Goal: Transaction & Acquisition: Obtain resource

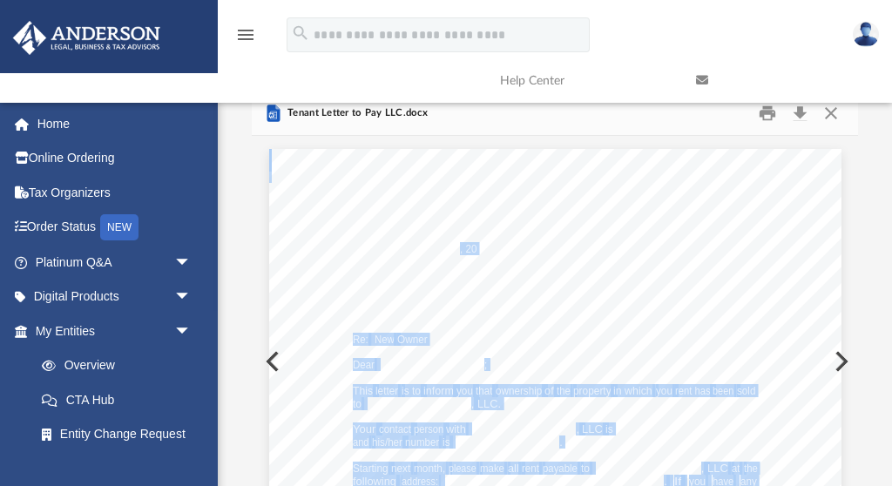
click at [802, 112] on link at bounding box center [781, 80] width 196 height 69
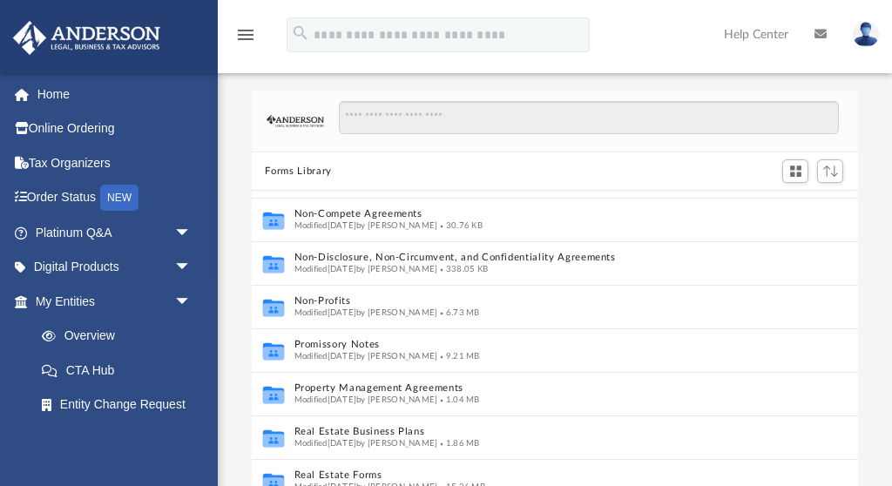
scroll to position [910, 0]
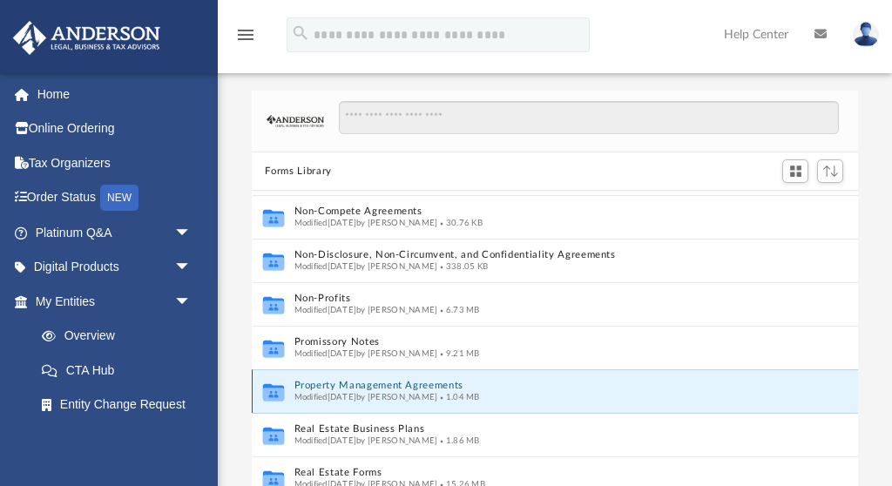
click at [356, 387] on button "Property Management Agreements" at bounding box center [542, 386] width 499 height 11
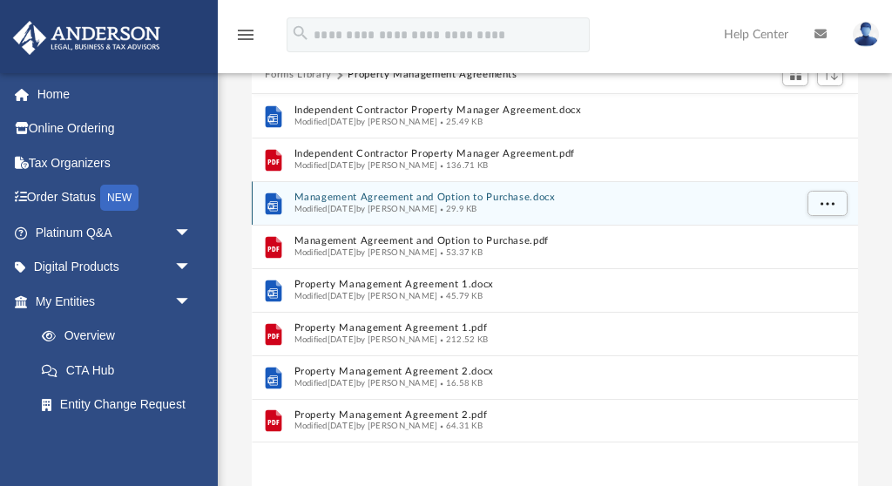
scroll to position [0, 0]
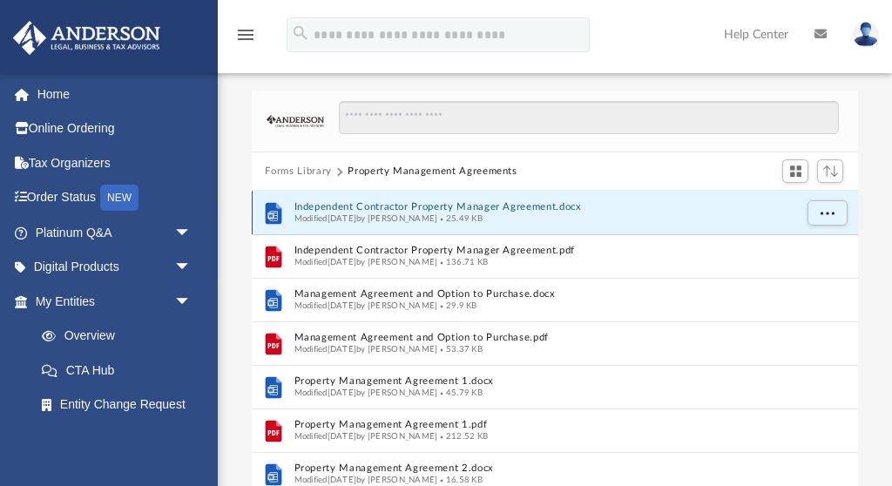
click at [482, 202] on button "Independent Contractor Property Manager Agreement.docx" at bounding box center [542, 207] width 499 height 11
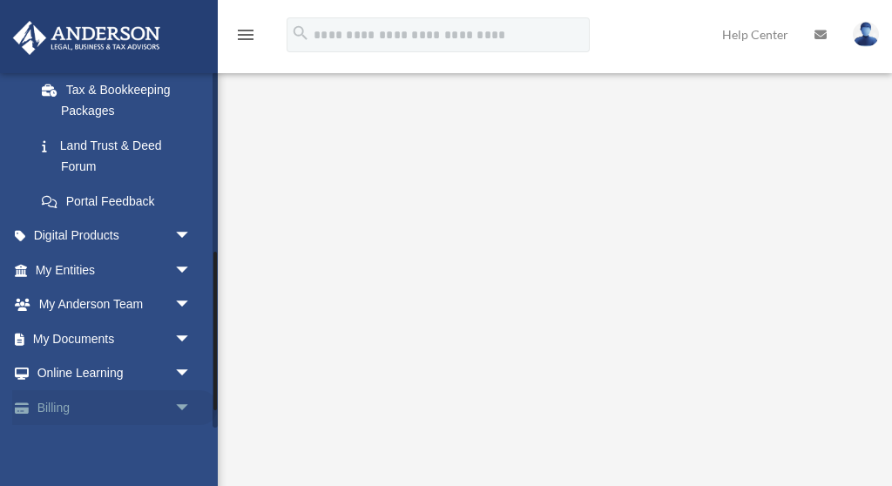
scroll to position [404, 0]
click at [114, 336] on link "My Documents arrow_drop_down" at bounding box center [114, 339] width 205 height 35
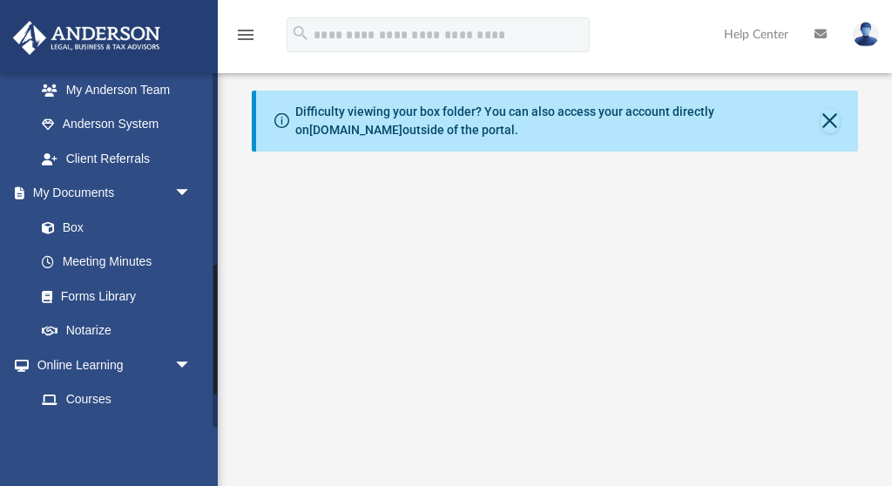
scroll to position [539, 0]
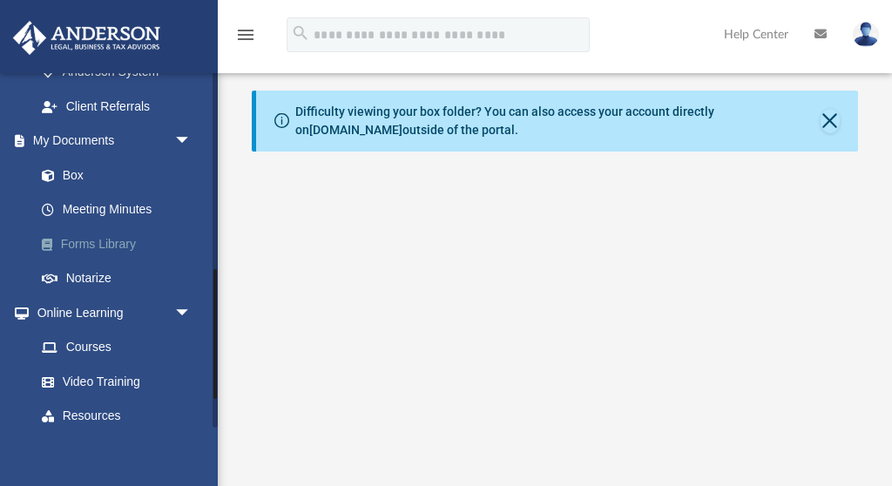
click at [125, 238] on link "Forms Library" at bounding box center [120, 243] width 193 height 35
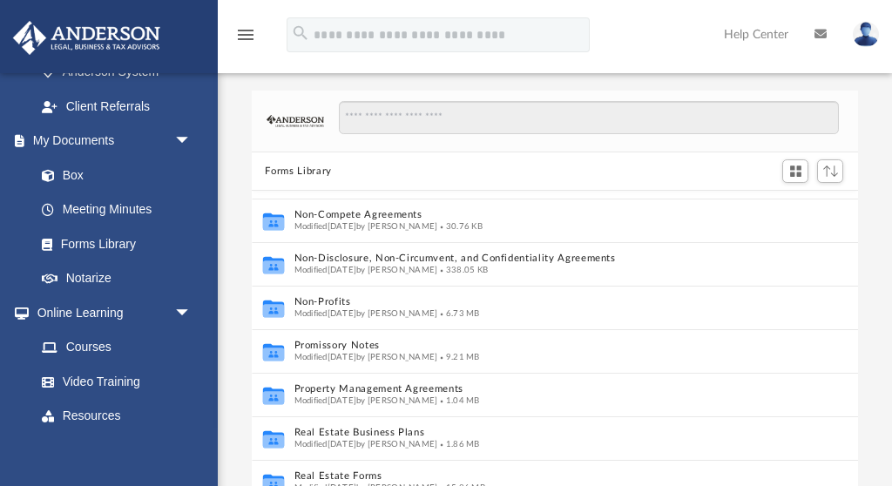
scroll to position [910, 0]
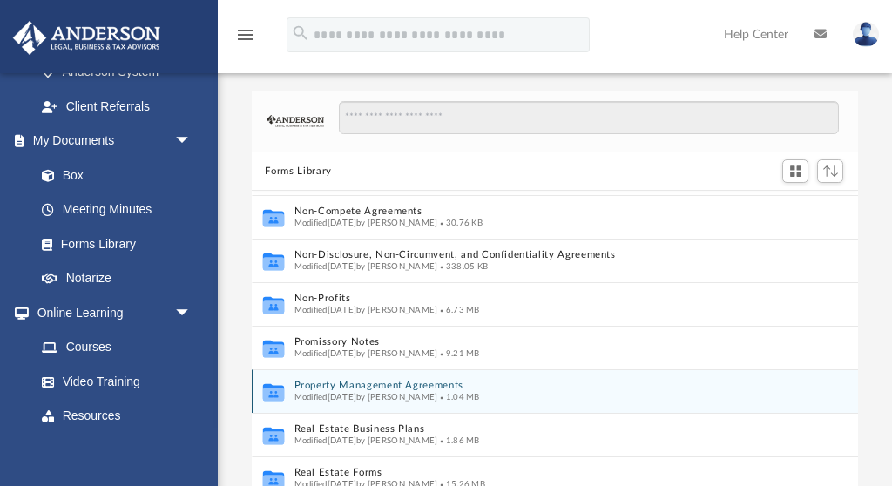
click at [437, 393] on span "Modified Tue Oct 10 2023 by Mary Acree" at bounding box center [365, 397] width 144 height 9
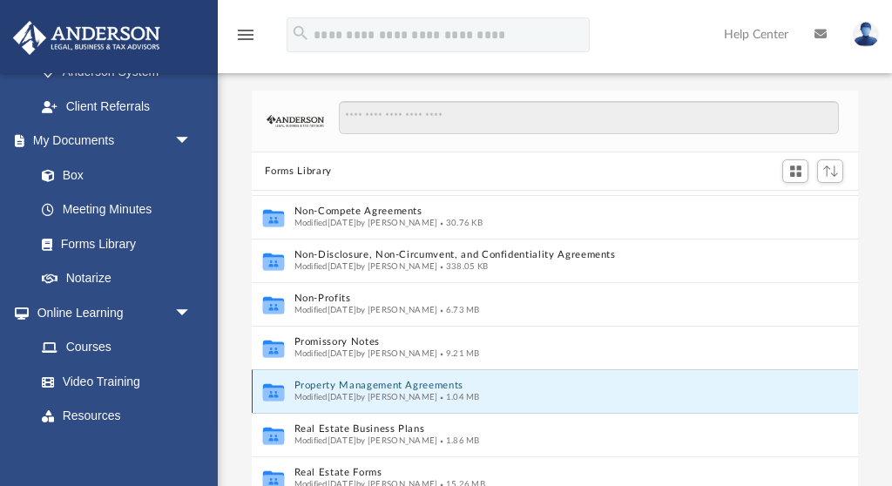
click at [437, 393] on span "Modified Tue Oct 10 2023 by Mary Acree" at bounding box center [365, 397] width 144 height 9
click at [266, 394] on icon "grid" at bounding box center [272, 393] width 21 height 13
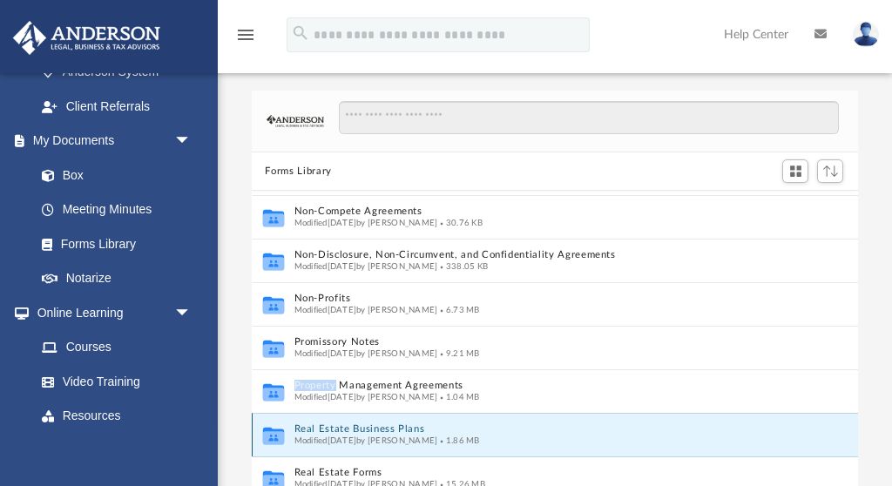
click at [629, 428] on button "Real Estate Business Plans" at bounding box center [542, 429] width 499 height 11
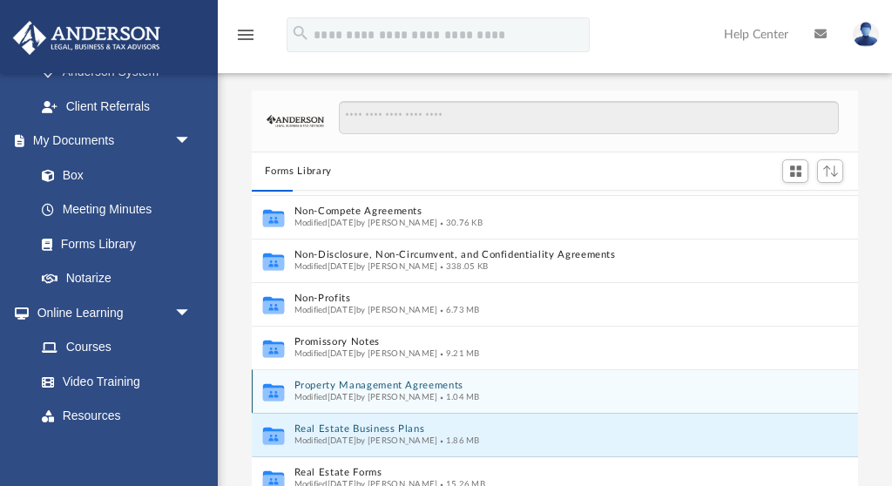
click at [279, 386] on icon "grid" at bounding box center [272, 392] width 21 height 17
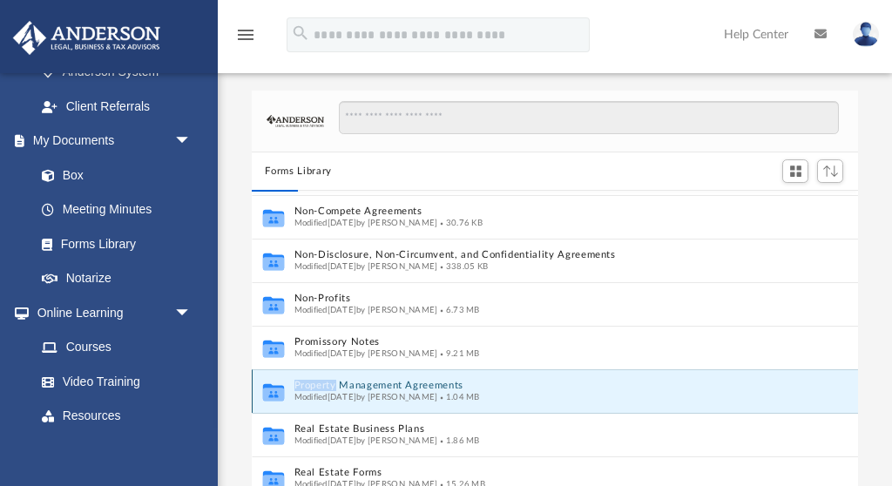
click at [279, 386] on icon "grid" at bounding box center [272, 392] width 21 height 17
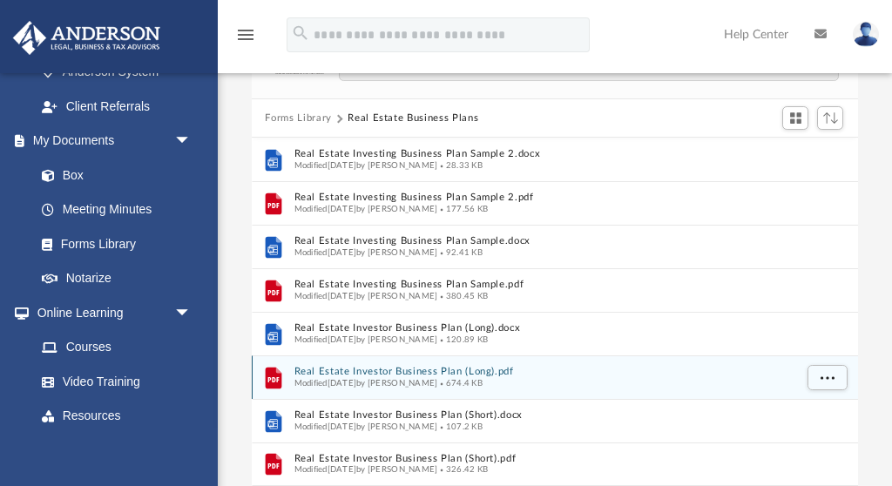
scroll to position [55, 0]
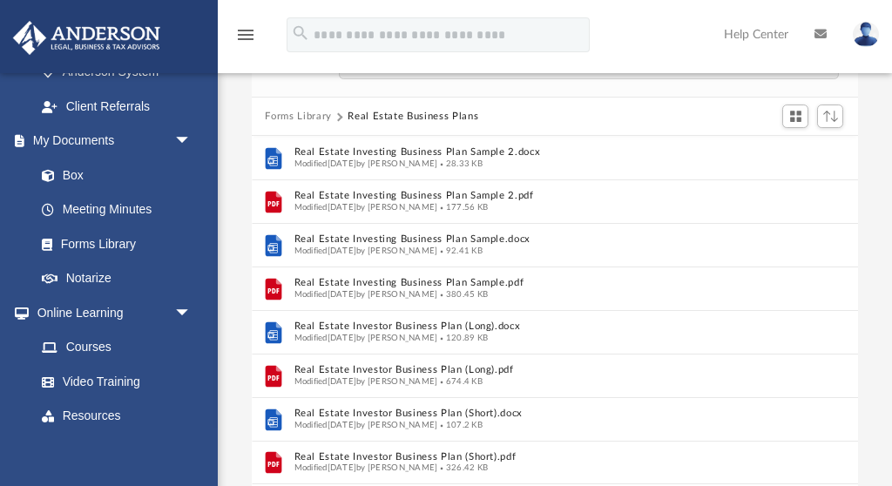
click at [306, 111] on button "Forms Library" at bounding box center [298, 117] width 66 height 16
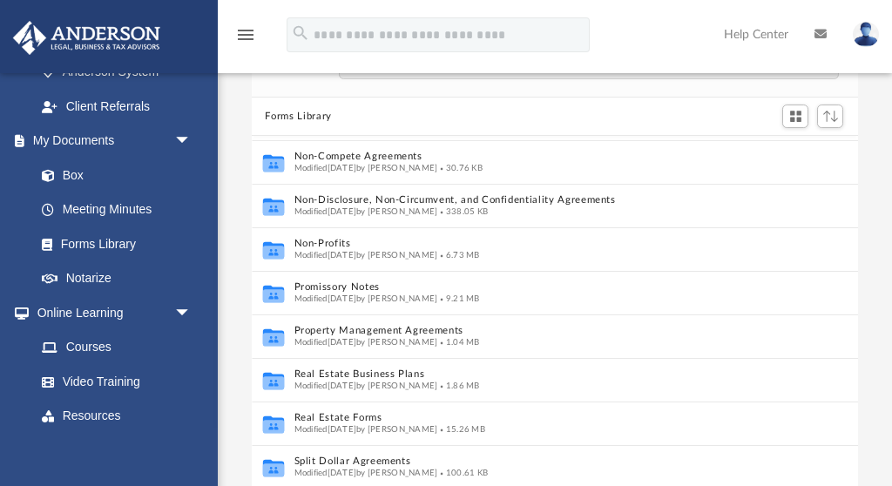
scroll to position [909, 0]
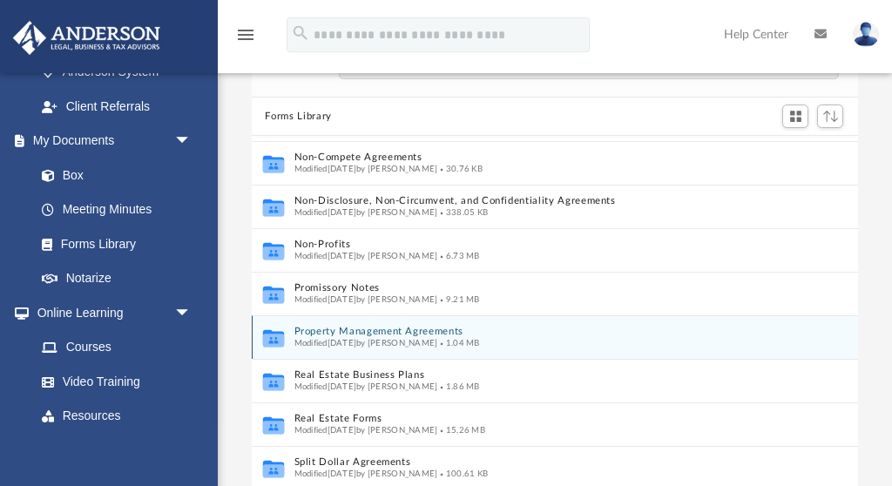
click at [266, 334] on icon "grid" at bounding box center [272, 339] width 21 height 13
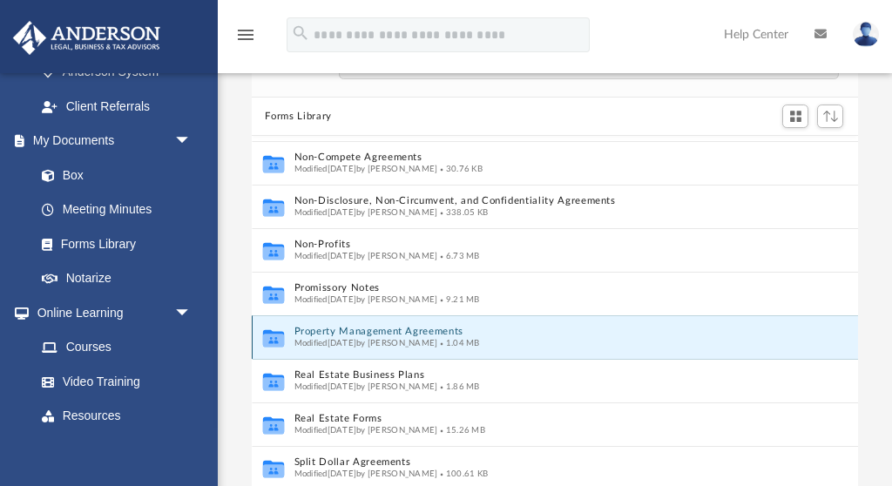
click at [266, 334] on icon "grid" at bounding box center [272, 339] width 21 height 13
click at [479, 339] on span "1.04 MB" at bounding box center [458, 343] width 42 height 9
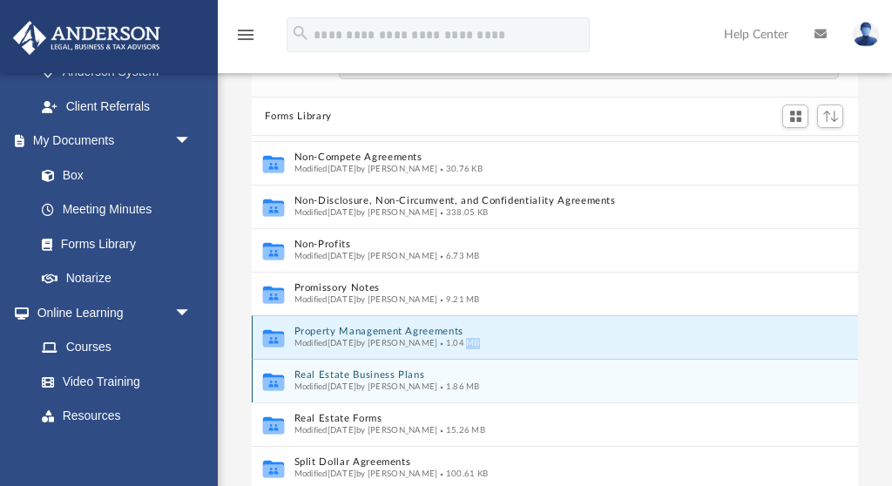
scroll to position [910, 0]
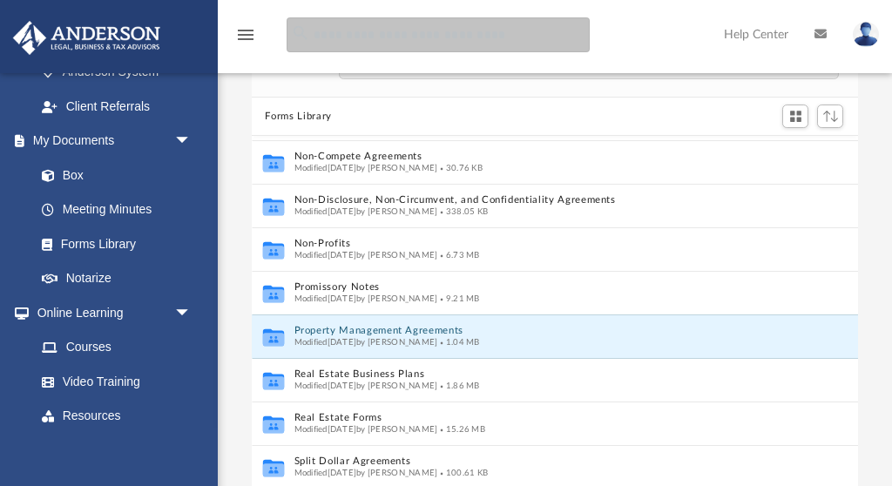
click at [391, 38] on input "search" at bounding box center [437, 34] width 303 height 35
type input "**********"
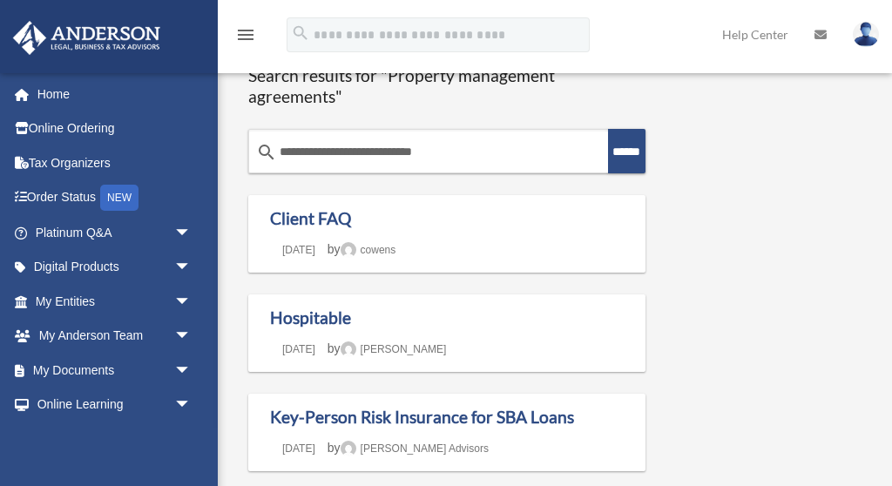
click at [248, 32] on icon "menu" at bounding box center [245, 34] width 21 height 21
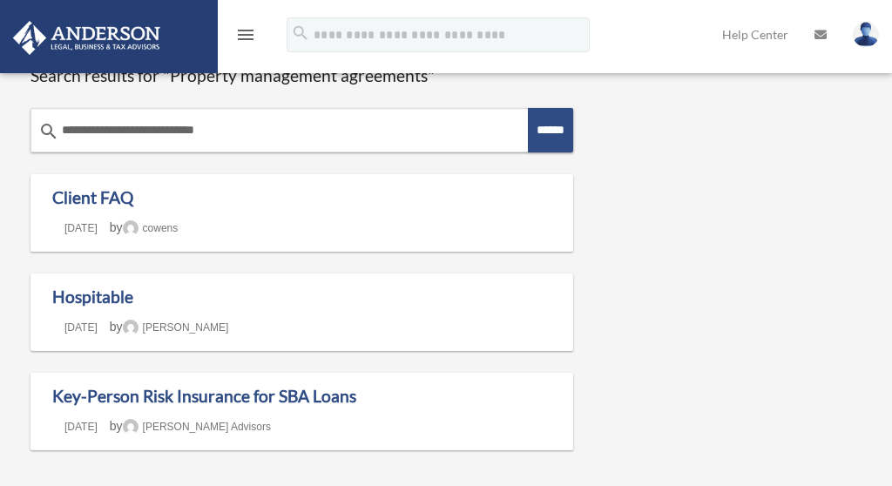
click at [248, 32] on icon "menu" at bounding box center [245, 34] width 21 height 21
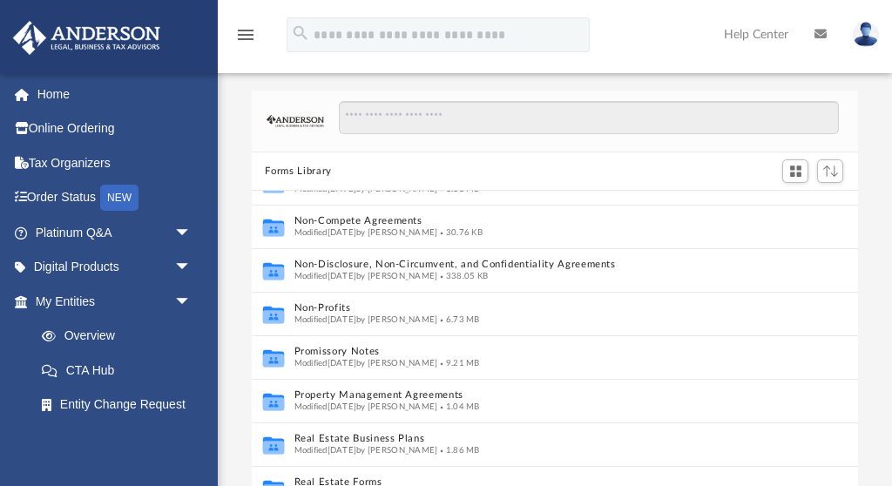
scroll to position [910, 0]
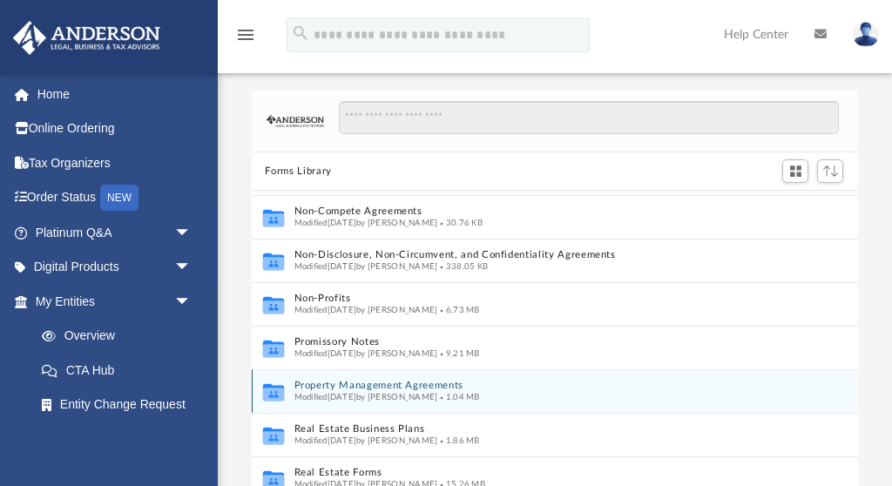
click at [372, 387] on button "Property Management Agreements" at bounding box center [542, 386] width 499 height 11
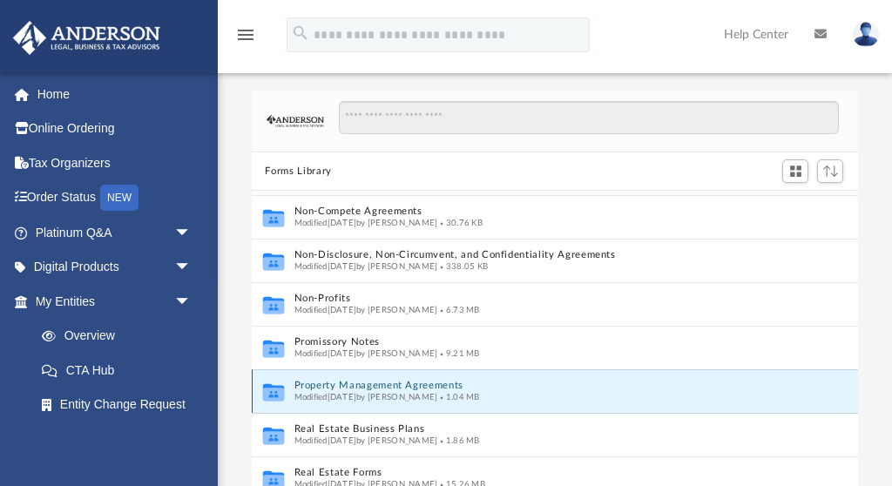
click at [372, 387] on button "Property Management Agreements" at bounding box center [542, 386] width 499 height 11
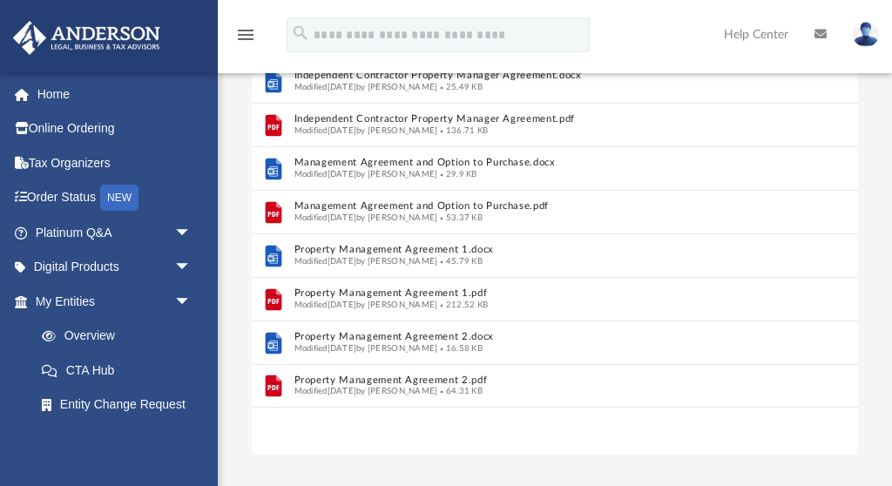
scroll to position [132, 0]
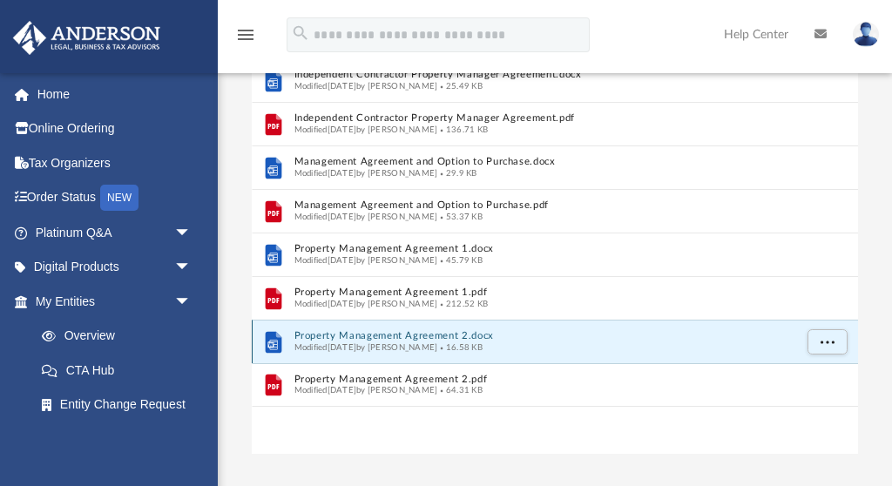
click at [381, 335] on button "Property Management Agreement 2.docx" at bounding box center [542, 336] width 499 height 11
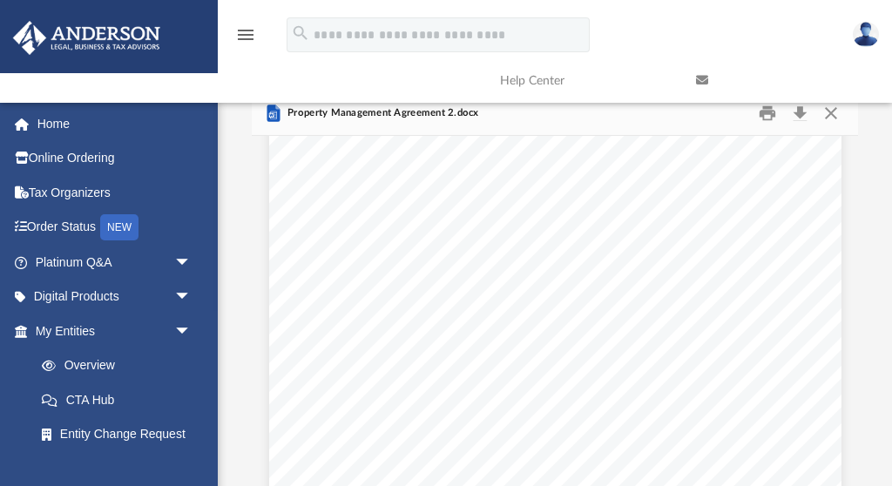
scroll to position [161, 0]
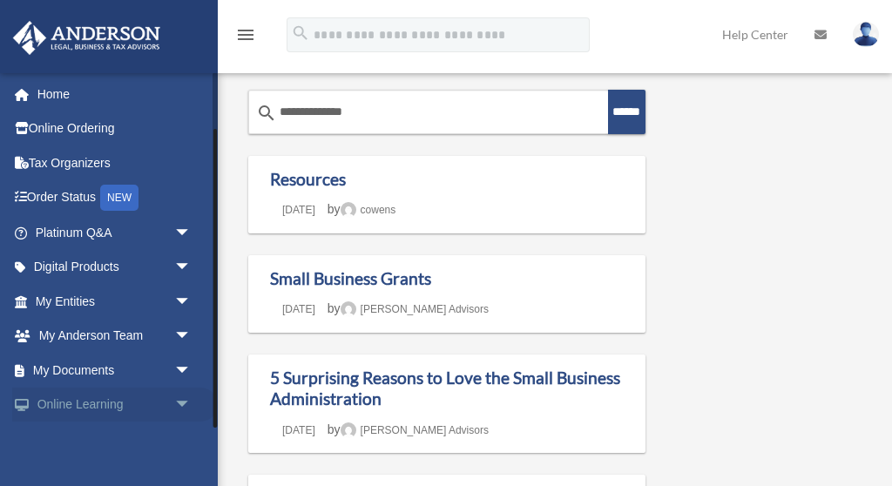
scroll to position [67, 0]
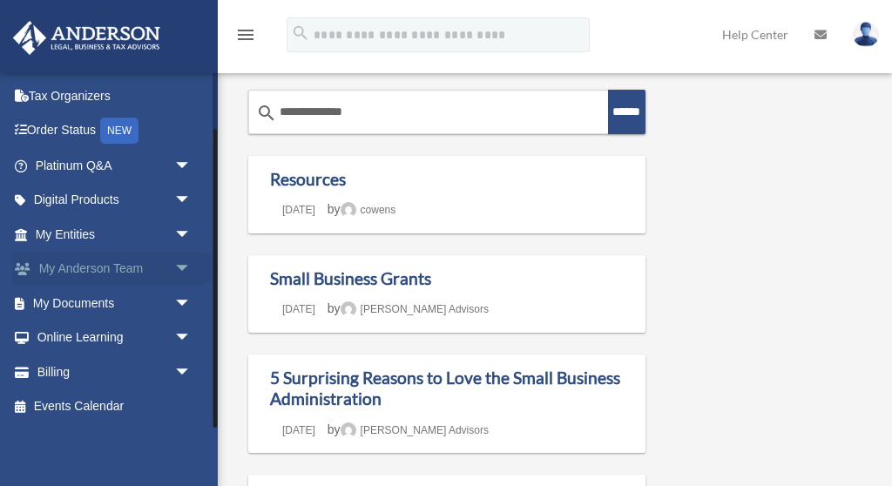
click at [106, 265] on link "My [PERSON_NAME] Team arrow_drop_down" at bounding box center [114, 269] width 205 height 35
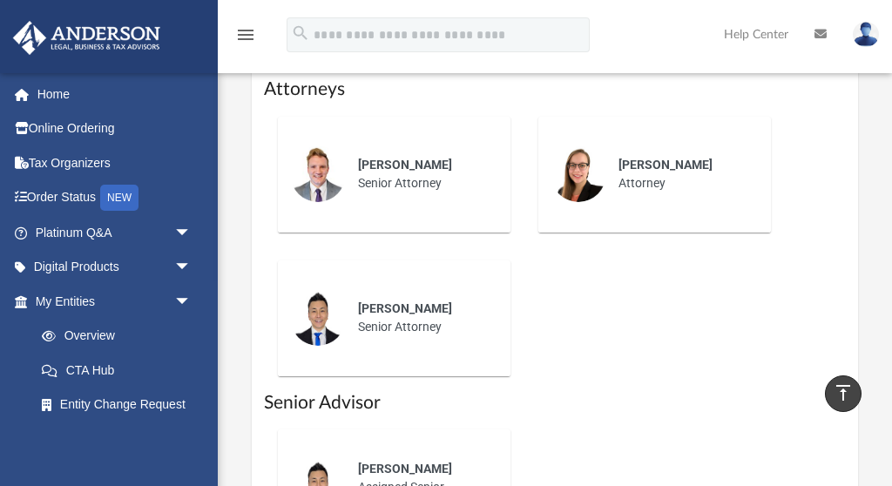
scroll to position [958, 0]
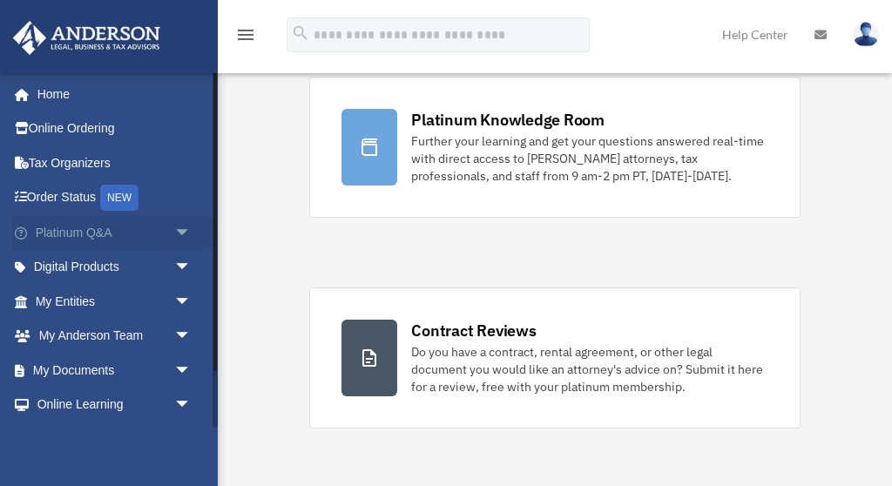
click at [82, 232] on link "Platinum Q&A arrow_drop_down" at bounding box center [114, 232] width 205 height 35
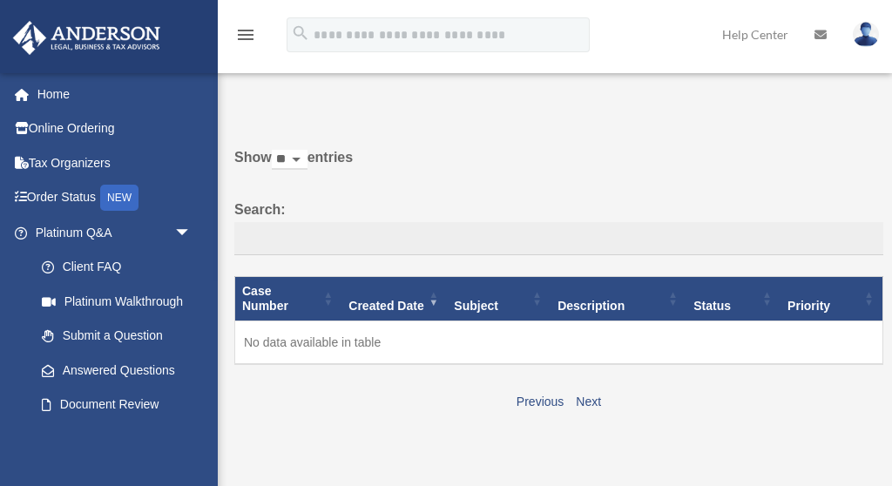
click at [101, 367] on link "Answered Questions" at bounding box center [112, 370] width 176 height 35
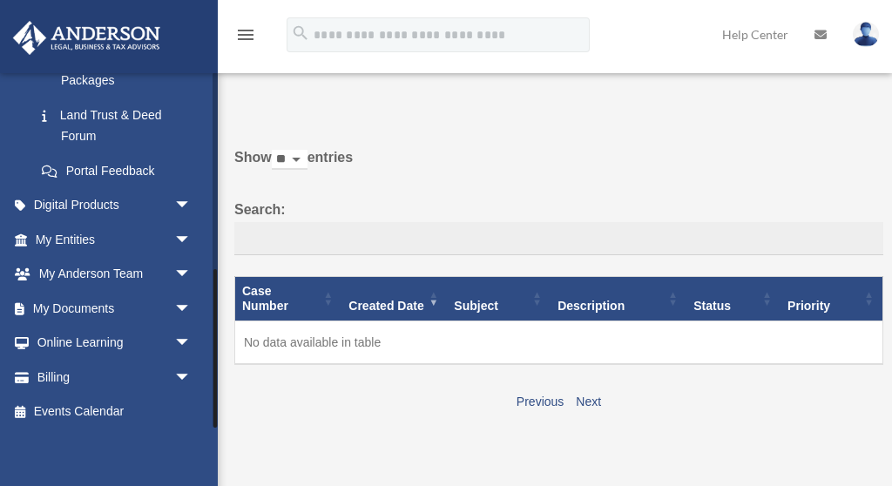
scroll to position [441, 0]
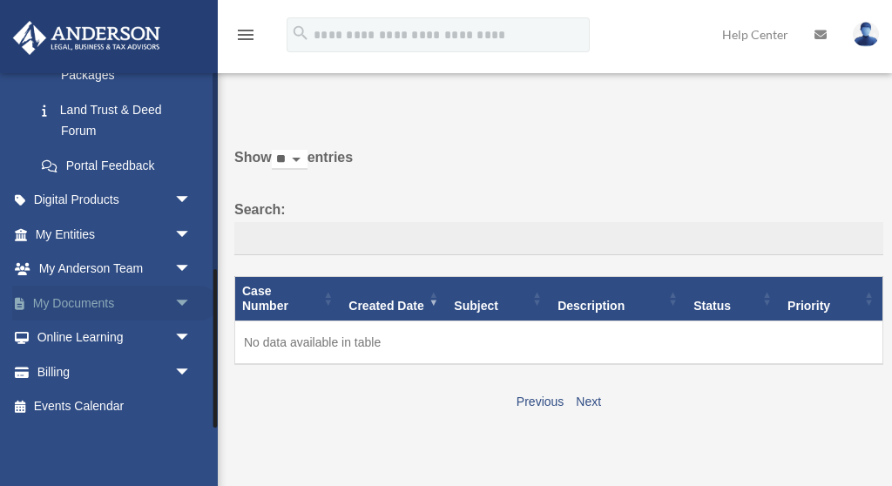
click at [100, 300] on link "My Documents arrow_drop_down" at bounding box center [114, 303] width 205 height 35
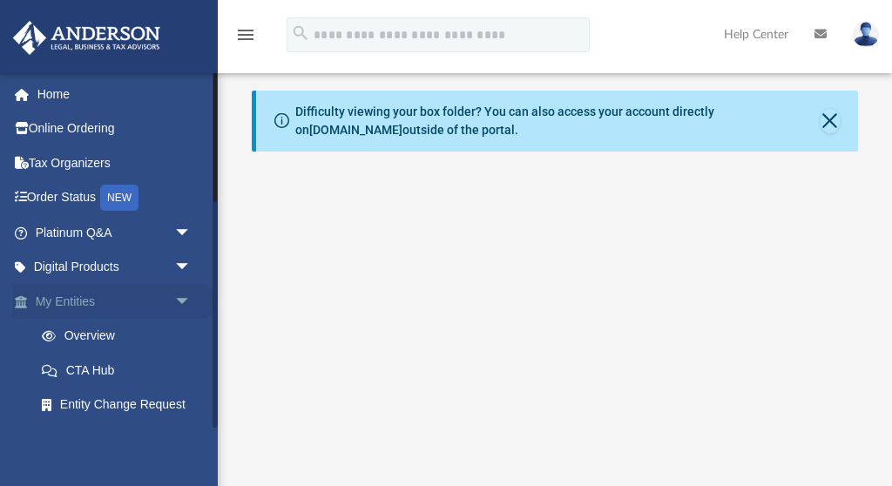
click at [180, 298] on span "arrow_drop_down" at bounding box center [191, 302] width 35 height 36
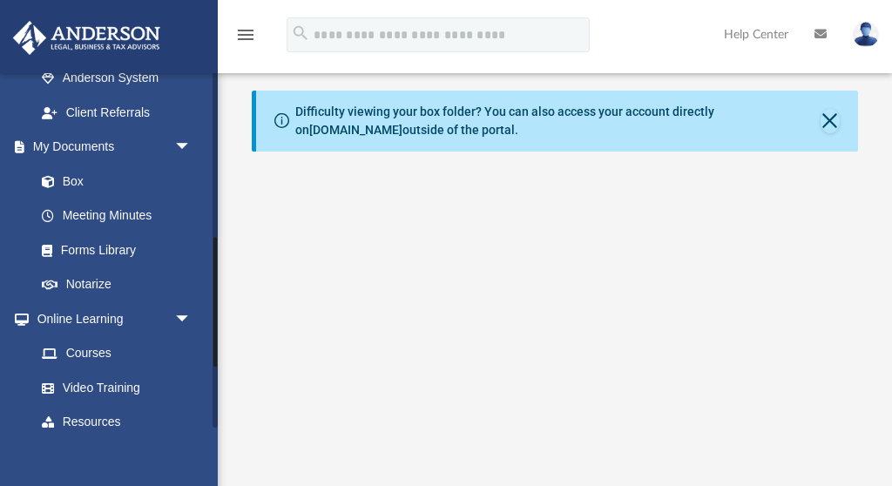
scroll to position [364, 0]
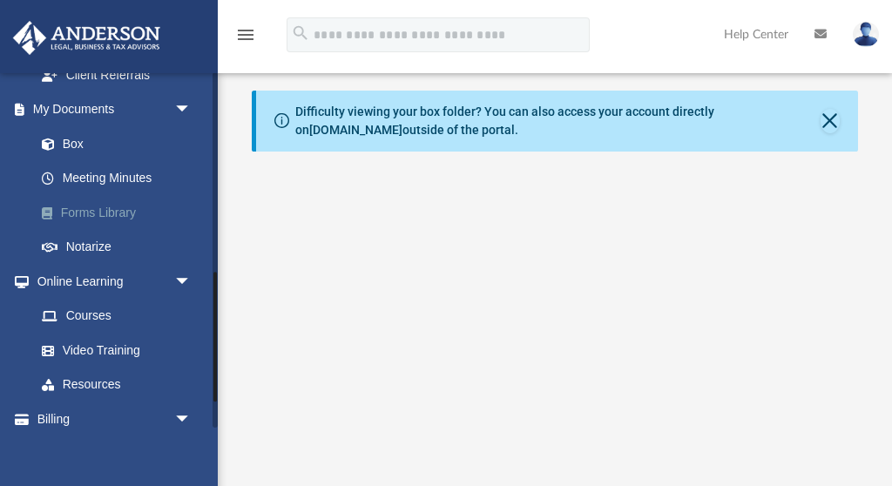
click at [118, 209] on link "Forms Library" at bounding box center [120, 212] width 193 height 35
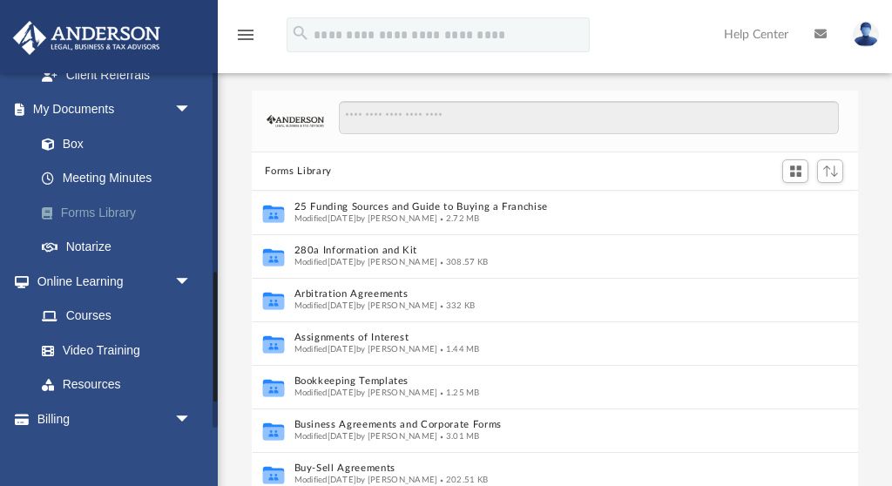
scroll to position [395, 606]
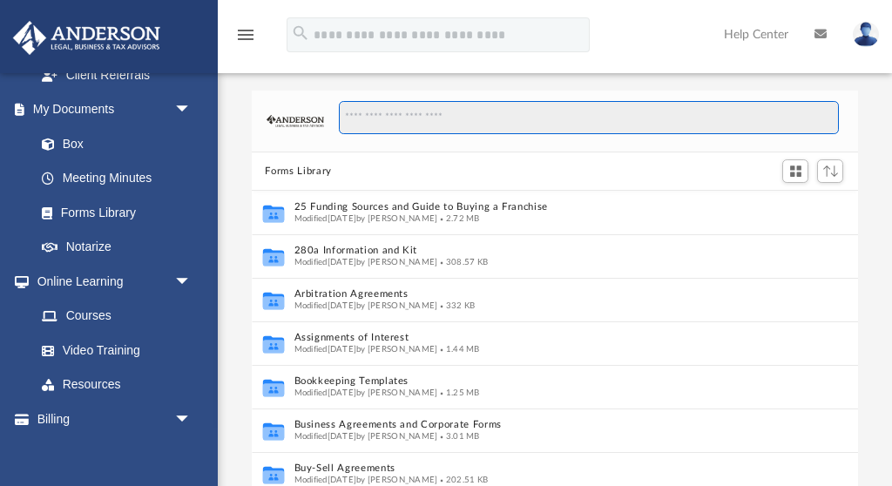
click at [385, 116] on input "Search files and folders" at bounding box center [589, 117] width 500 height 33
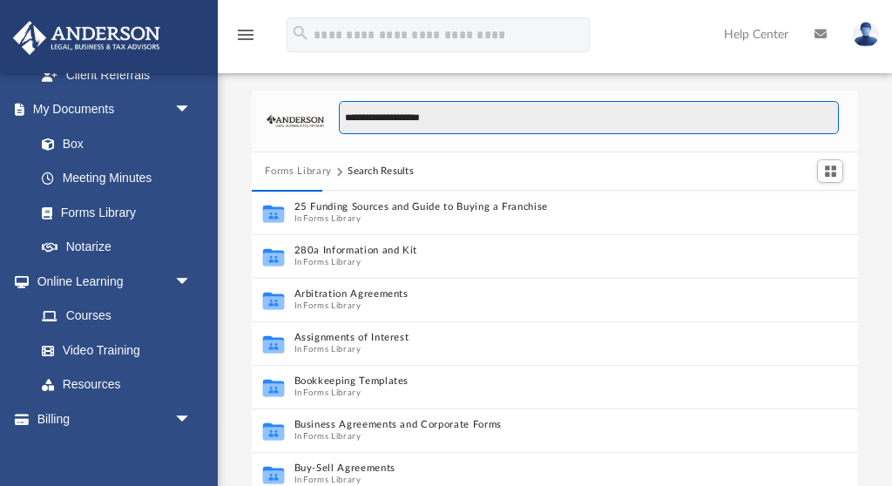
scroll to position [1, 1]
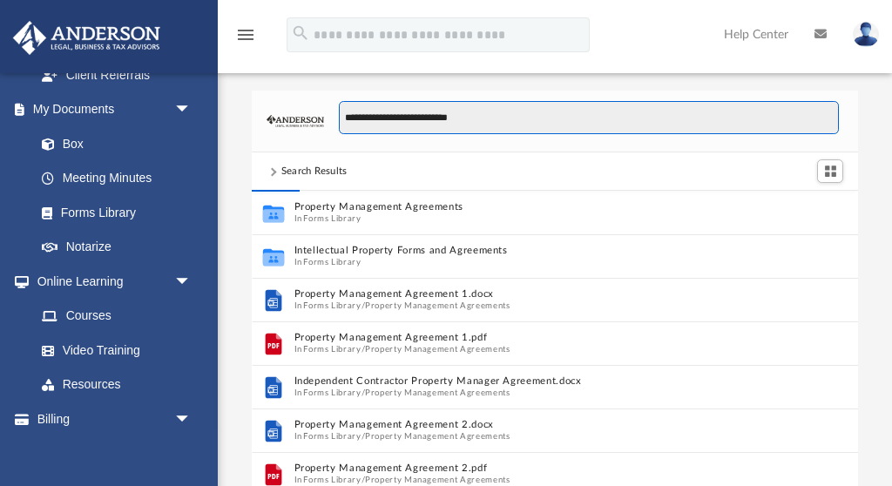
type input "**********"
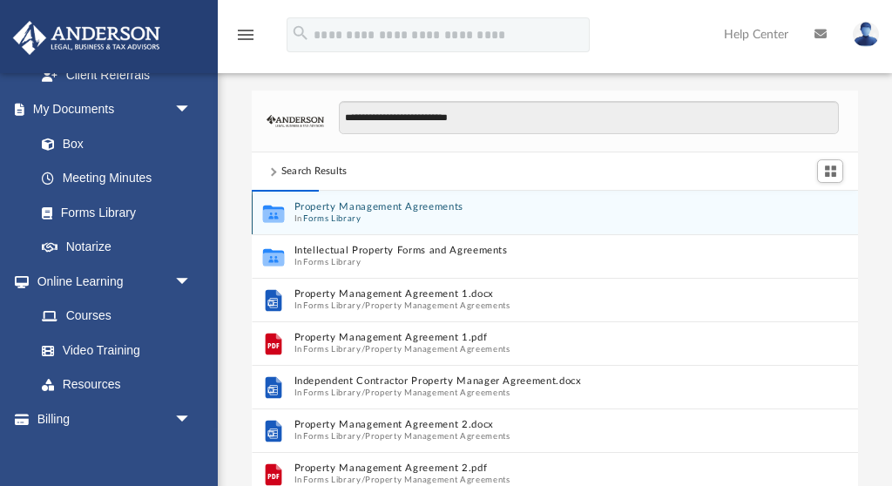
click at [324, 216] on button "Forms Library" at bounding box center [331, 218] width 57 height 11
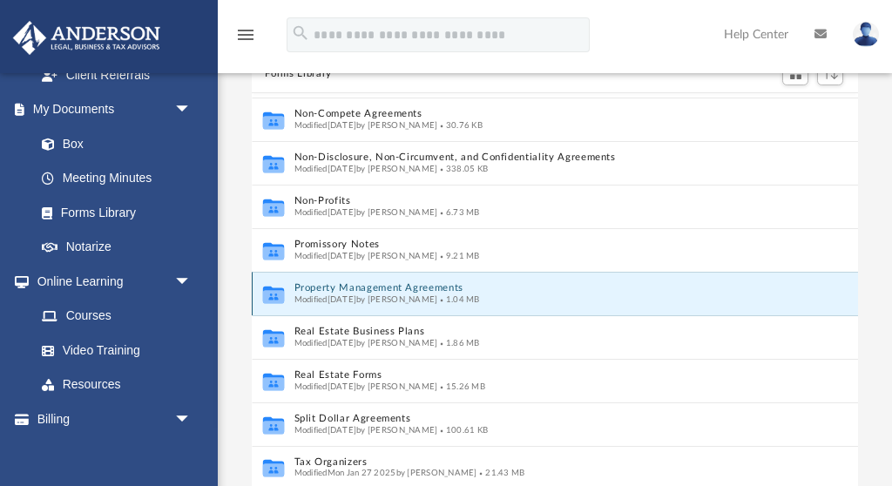
scroll to position [99, 0]
click at [379, 281] on button "Property Management Agreements" at bounding box center [542, 286] width 499 height 11
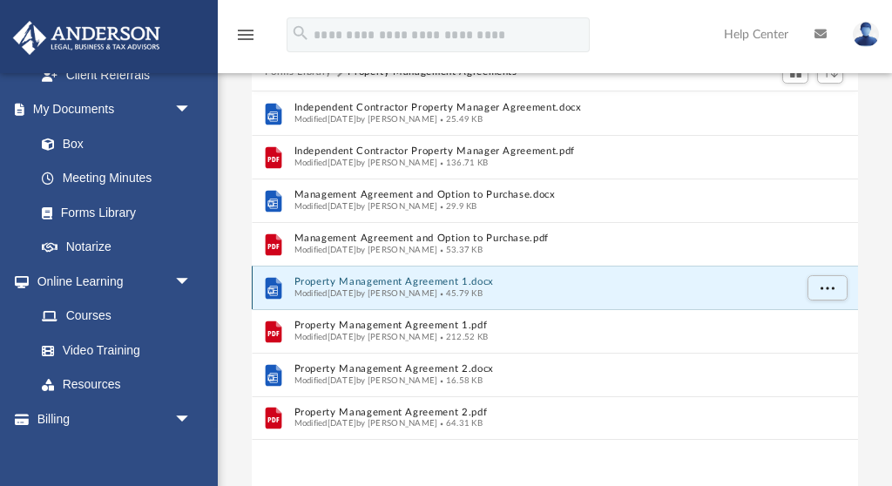
click at [379, 280] on button "Property Management Agreement 1.docx" at bounding box center [542, 282] width 499 height 11
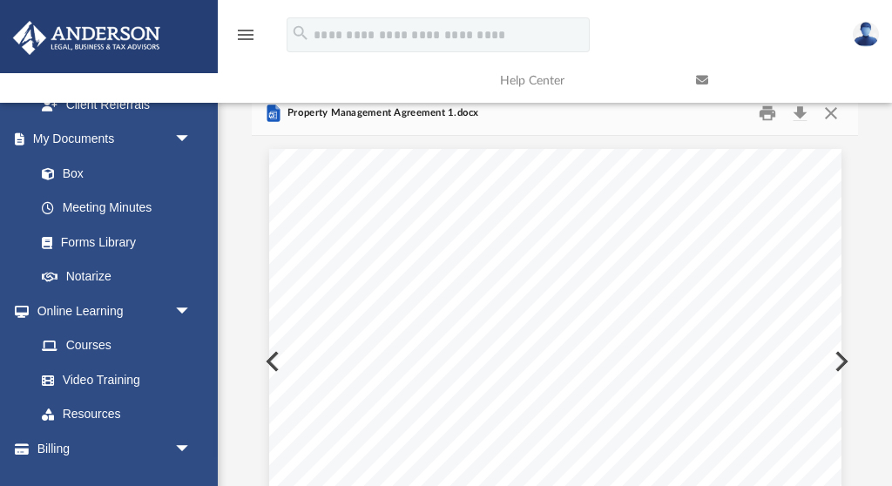
click at [803, 111] on link at bounding box center [781, 80] width 196 height 69
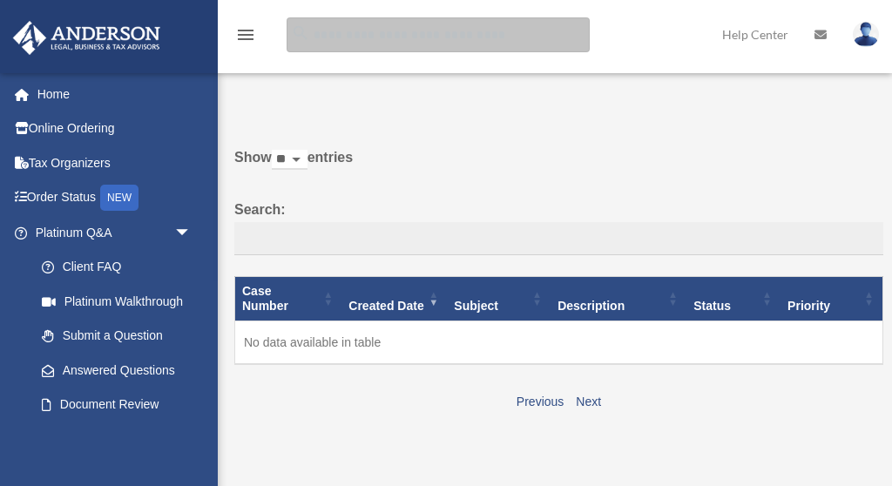
click at [443, 39] on input "search" at bounding box center [437, 34] width 303 height 35
type input "**********"
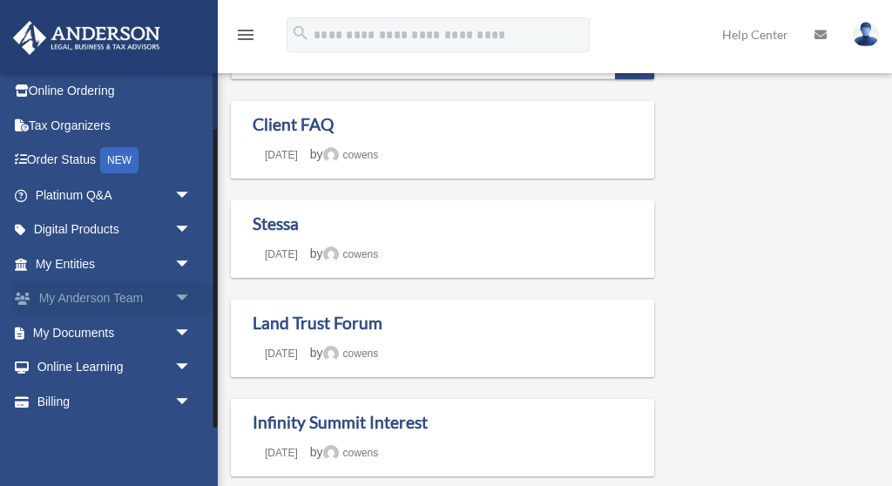
scroll to position [67, 0]
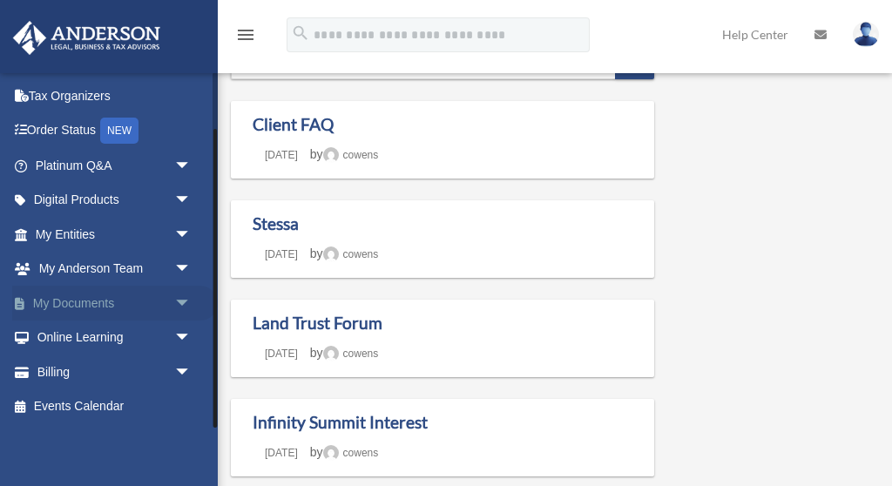
click at [98, 303] on link "My Documents arrow_drop_down" at bounding box center [114, 303] width 205 height 35
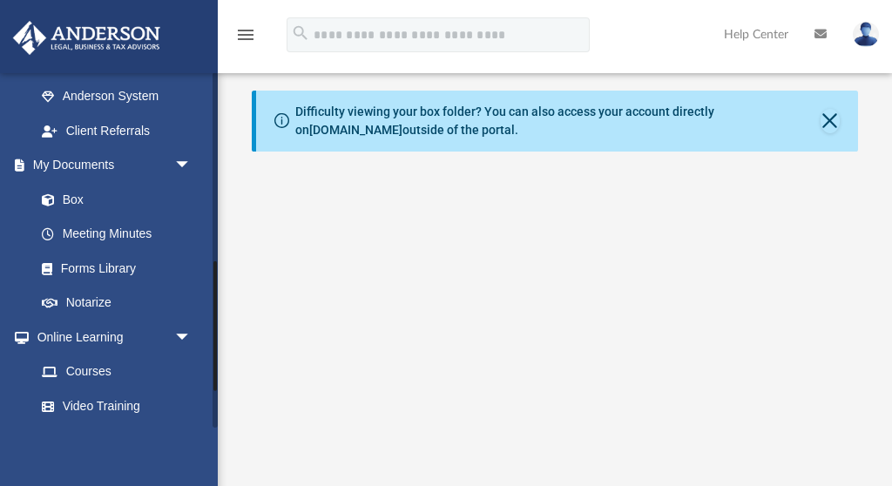
scroll to position [518, 0]
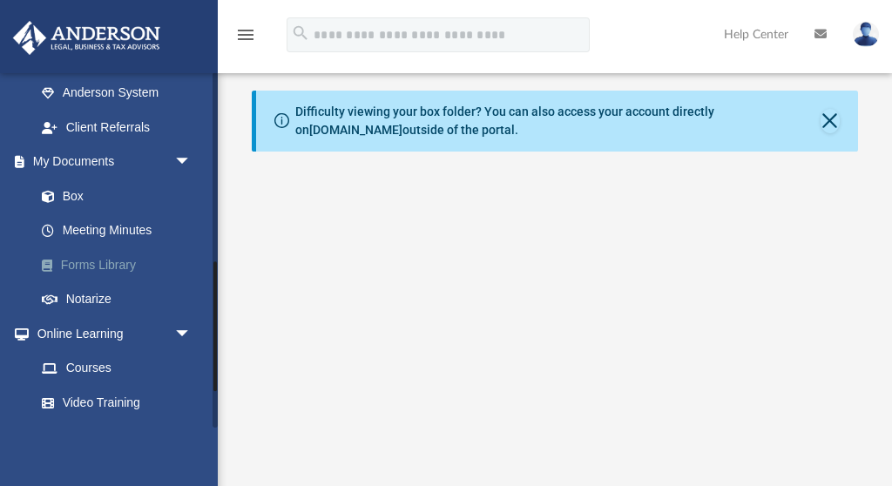
click at [113, 271] on link "Forms Library" at bounding box center [120, 264] width 193 height 35
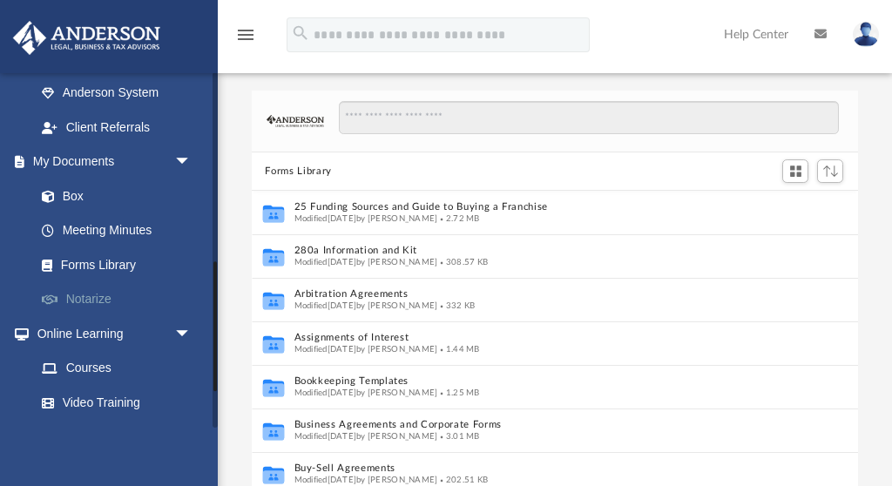
scroll to position [395, 606]
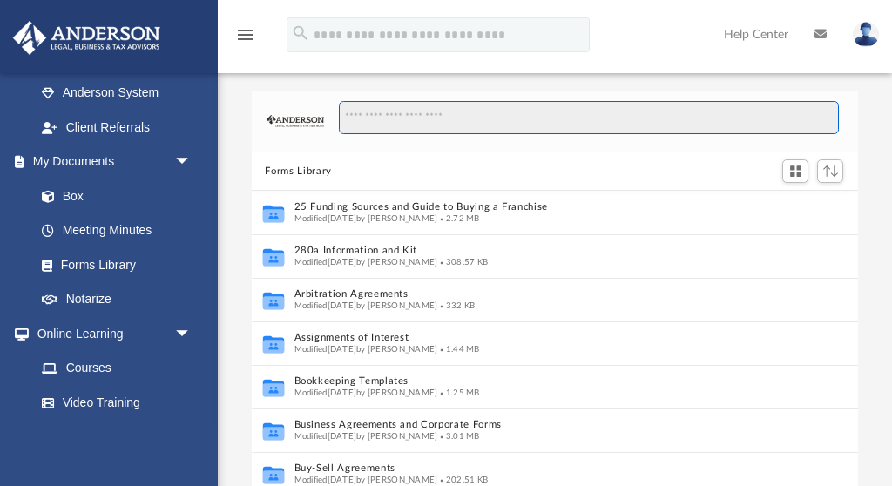
click at [425, 120] on input "Search files and folders" at bounding box center [589, 117] width 500 height 33
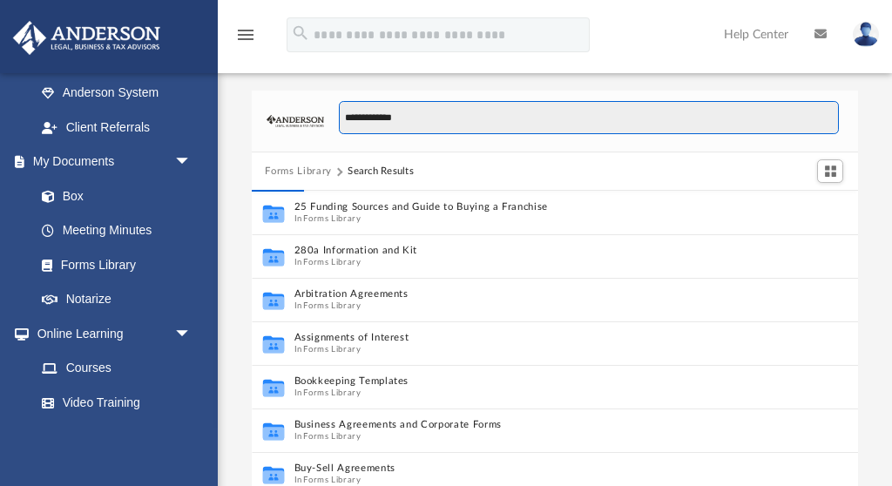
type input "**********"
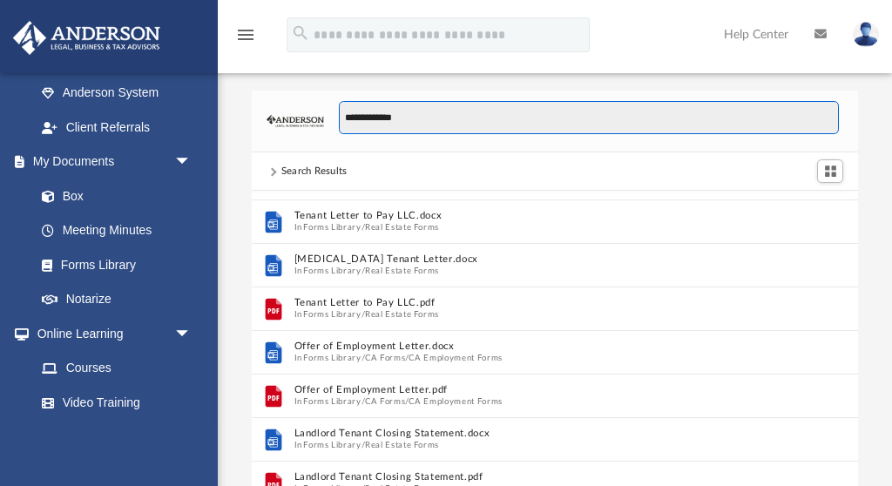
scroll to position [74, 0]
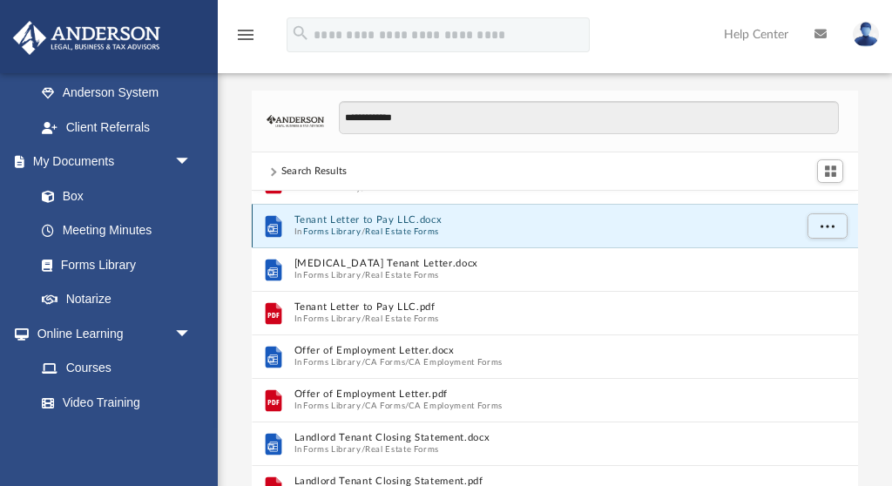
click at [363, 216] on button "Tenant Letter to Pay LLC.docx" at bounding box center [542, 220] width 499 height 11
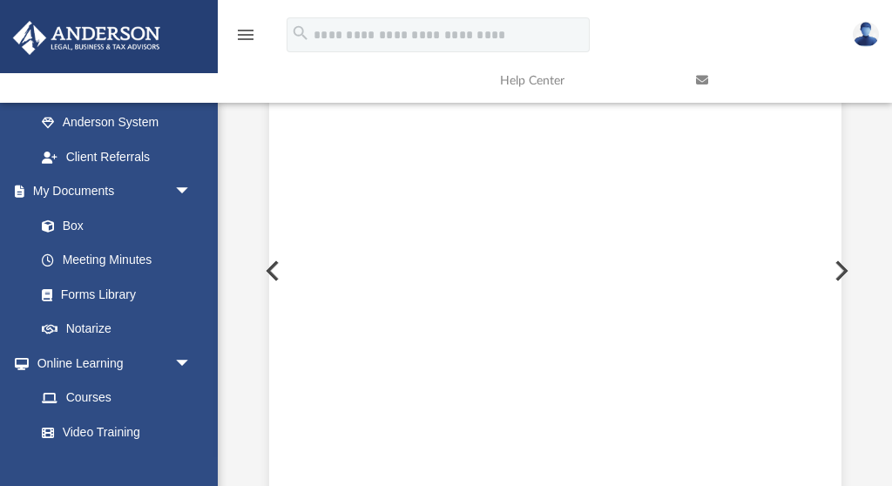
scroll to position [99, 0]
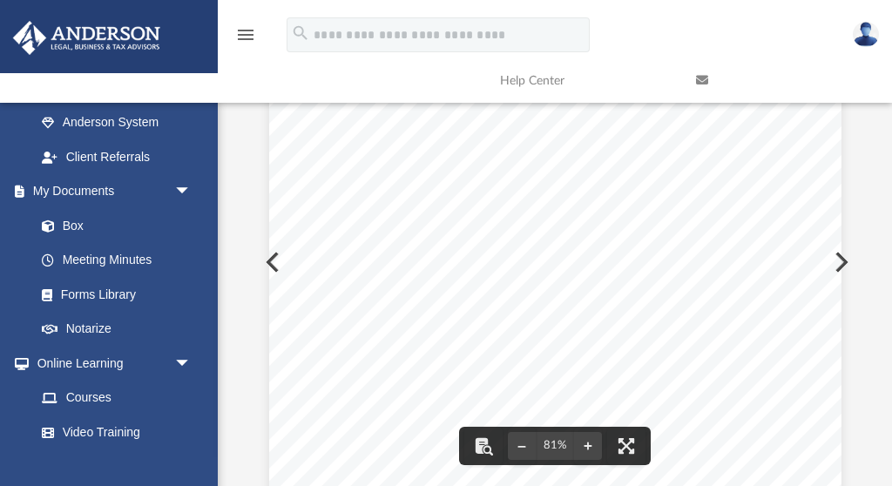
click at [701, 75] on icon at bounding box center [702, 80] width 12 height 12
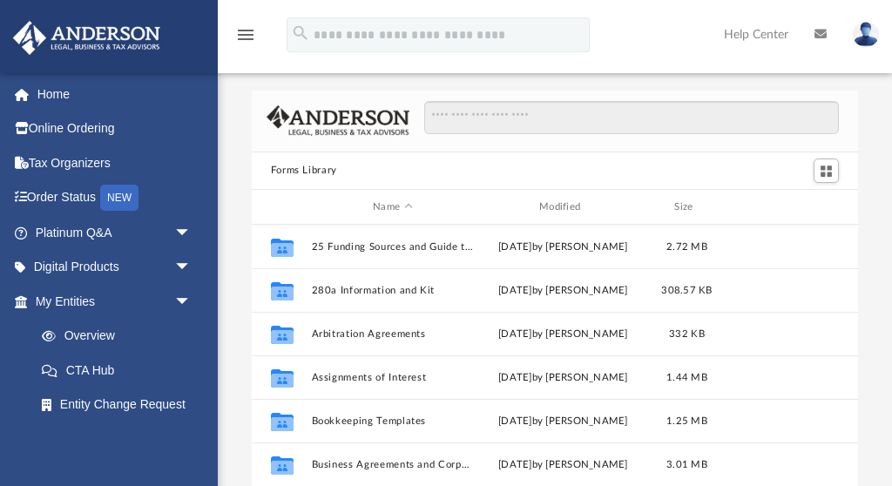
scroll to position [395, 606]
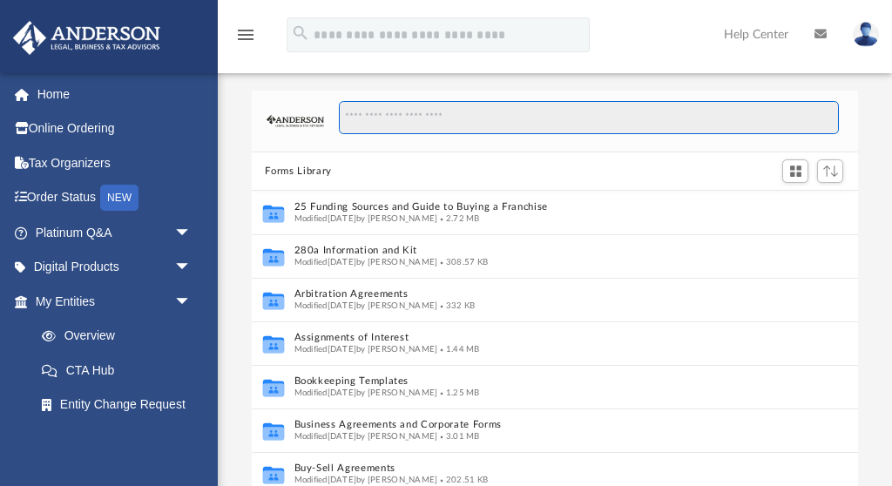
click at [500, 121] on input "Search files and folders" at bounding box center [589, 117] width 500 height 33
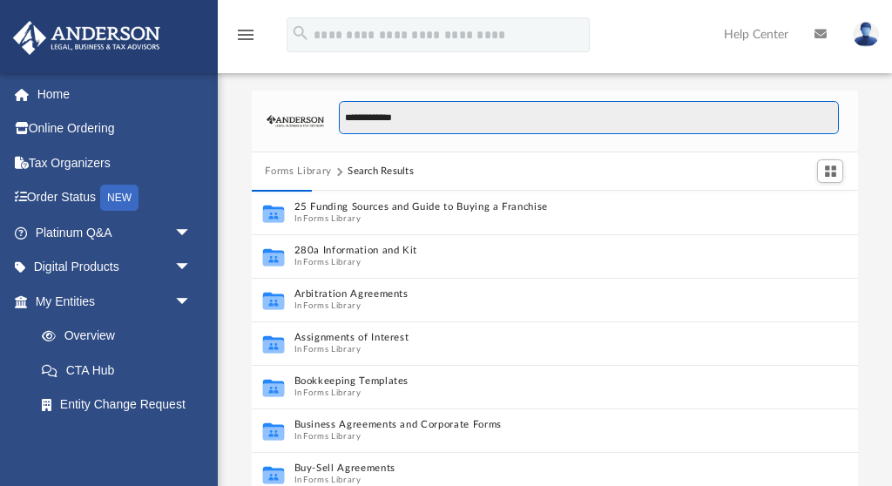
type input "**********"
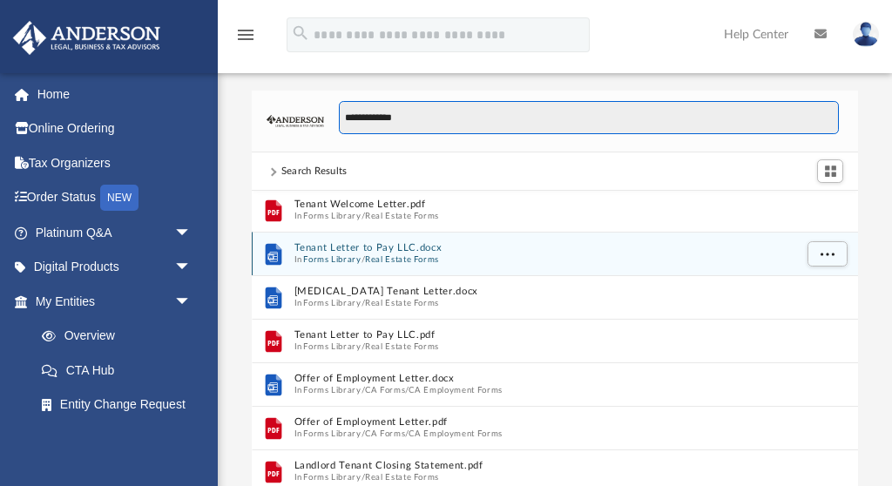
scroll to position [40, 0]
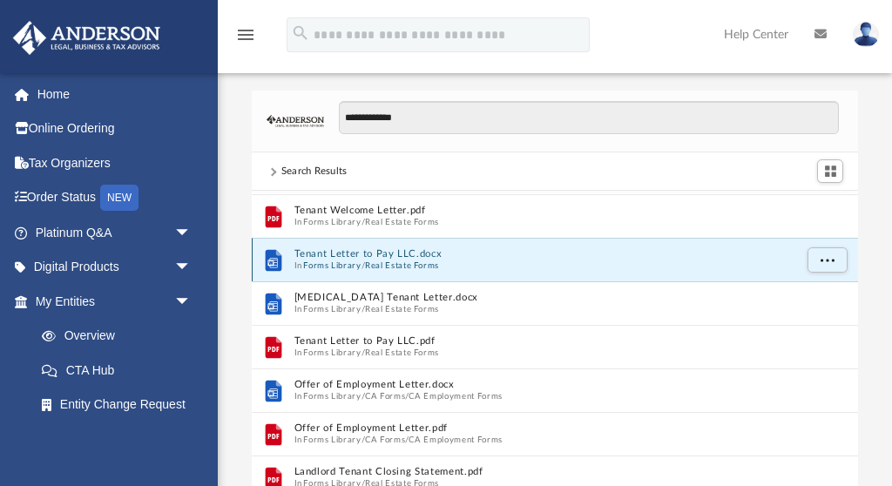
click at [374, 254] on button "Tenant Letter to Pay LLC.docx" at bounding box center [542, 254] width 499 height 11
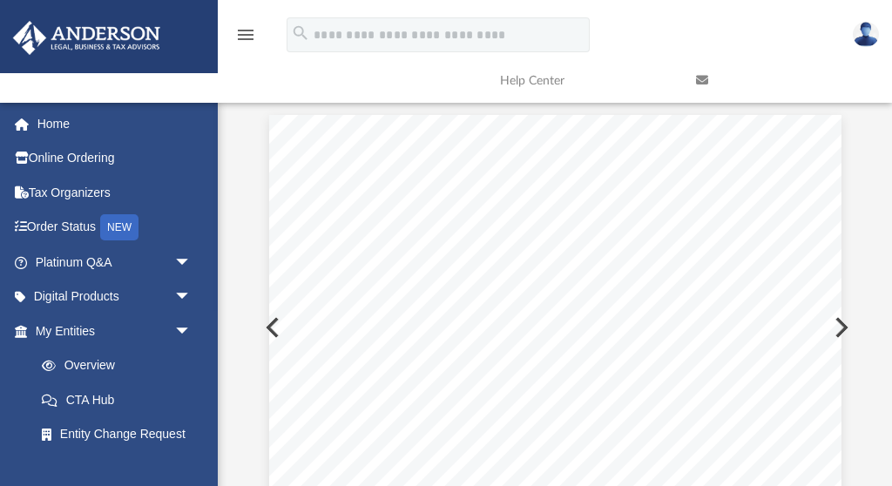
scroll to position [0, 0]
click at [803, 109] on link at bounding box center [781, 80] width 196 height 69
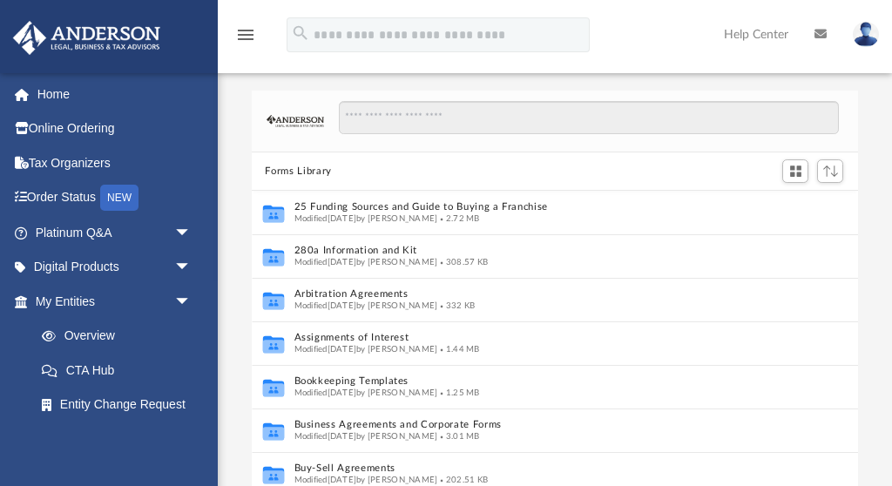
scroll to position [395, 606]
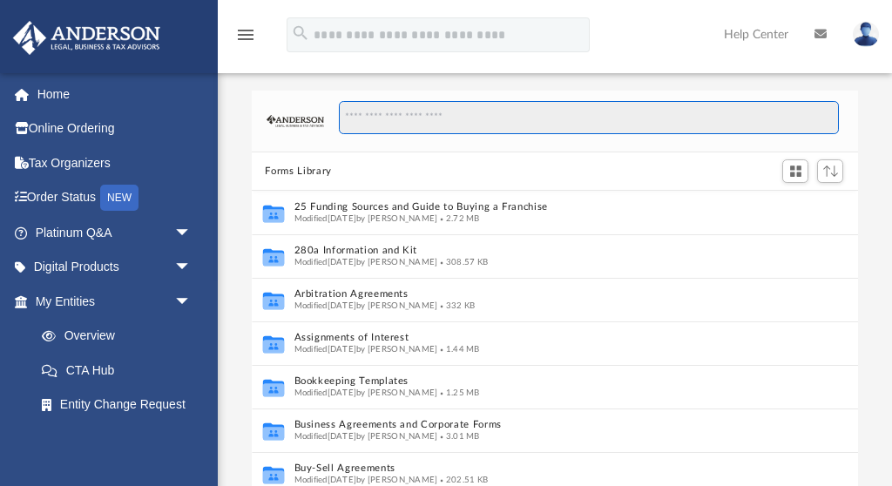
click at [418, 123] on input "Search files and folders" at bounding box center [589, 117] width 500 height 33
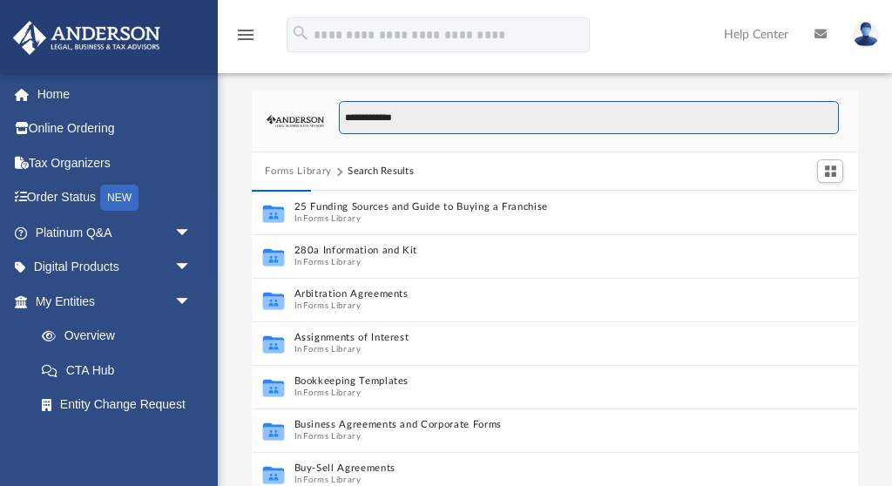
type input "**********"
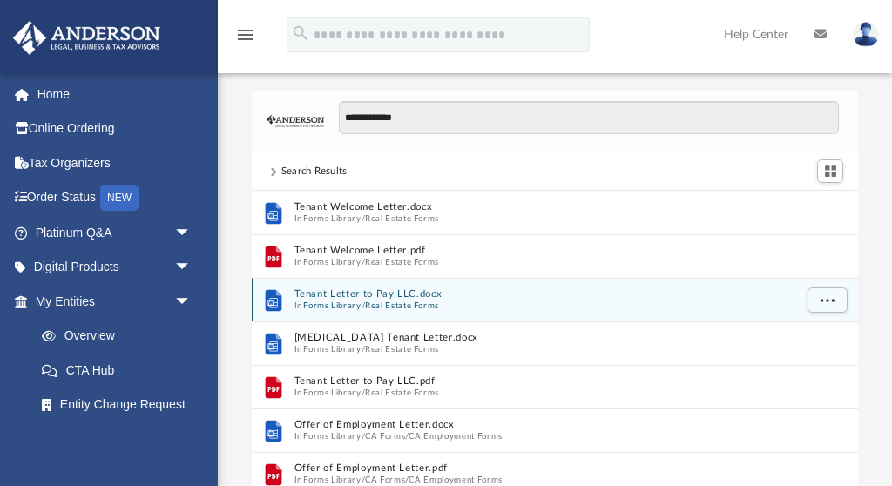
click at [350, 292] on button "Tenant Letter to Pay LLC.docx" at bounding box center [542, 294] width 499 height 11
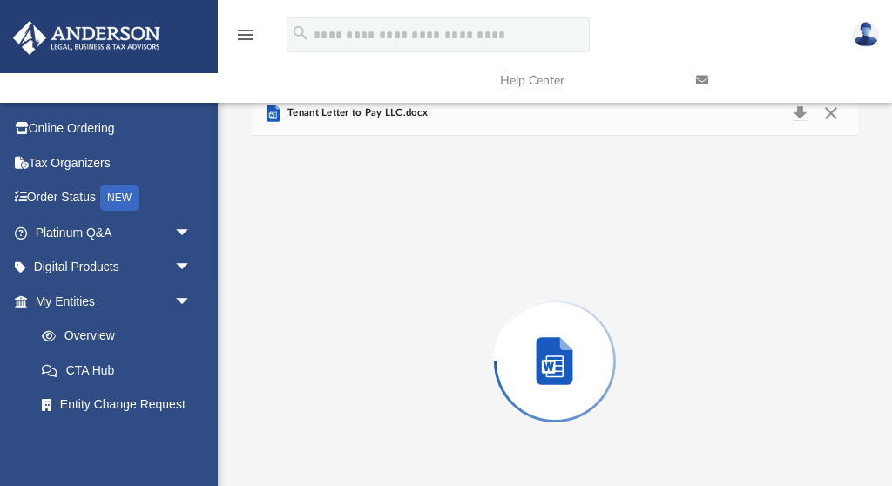
scroll to position [99, 0]
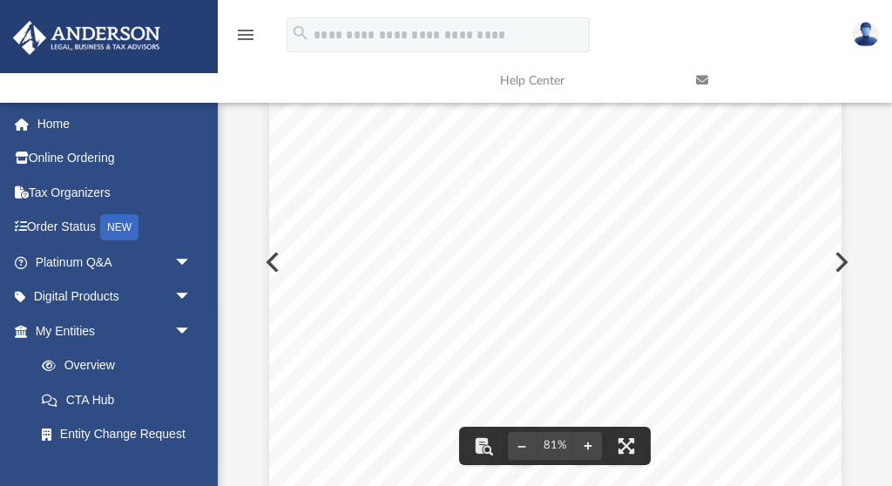
click at [245, 32] on icon "menu" at bounding box center [245, 34] width 21 height 21
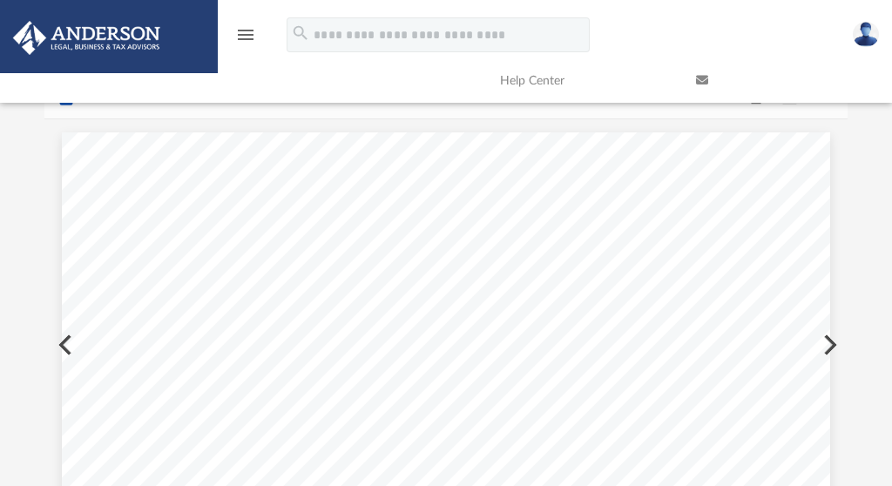
scroll to position [0, 0]
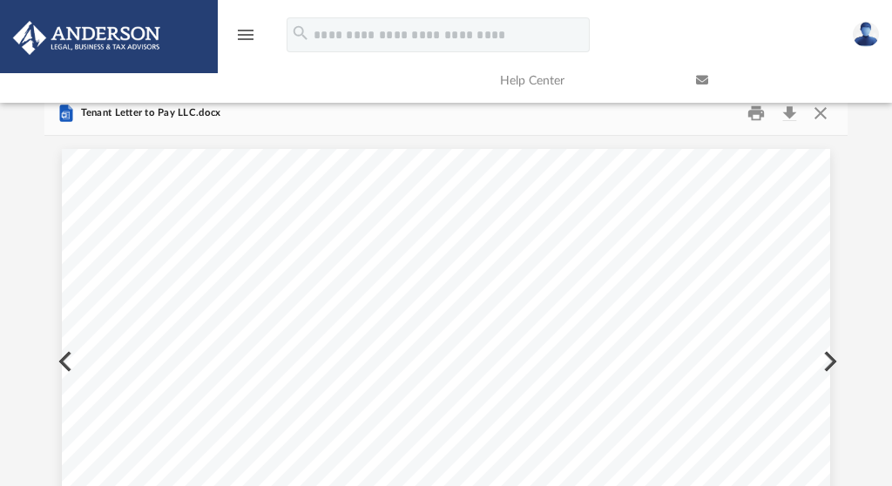
click at [790, 111] on link at bounding box center [781, 80] width 196 height 69
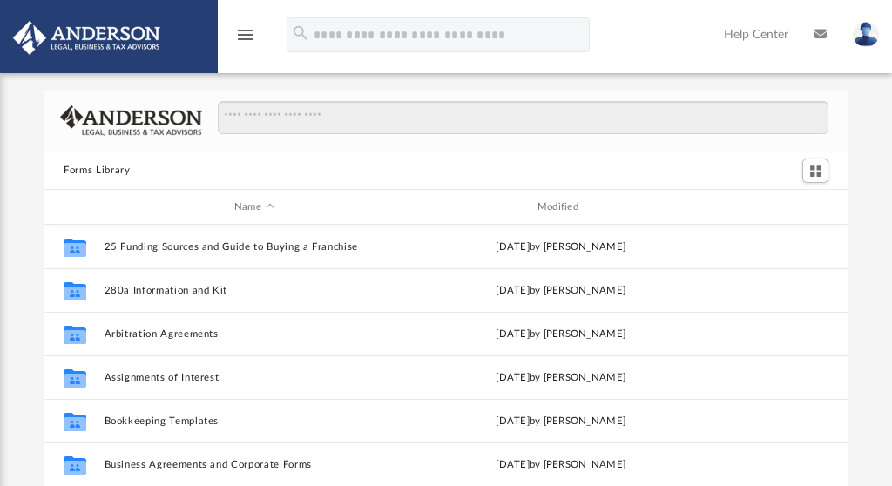
scroll to position [395, 802]
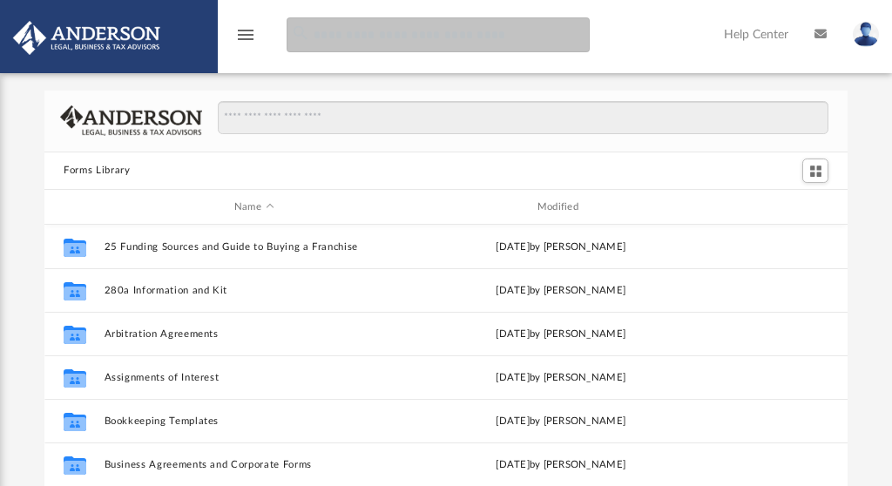
click at [383, 34] on input "search" at bounding box center [437, 34] width 303 height 35
type input "**********"
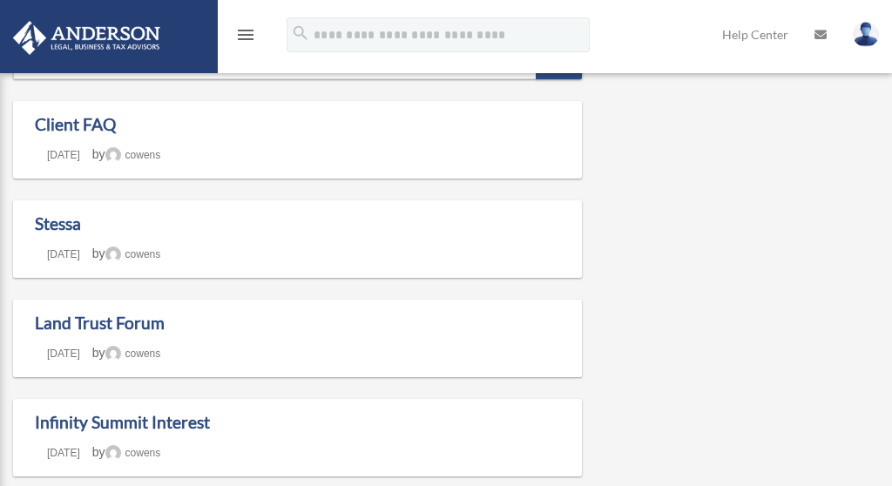
click at [246, 36] on icon "menu" at bounding box center [245, 34] width 21 height 21
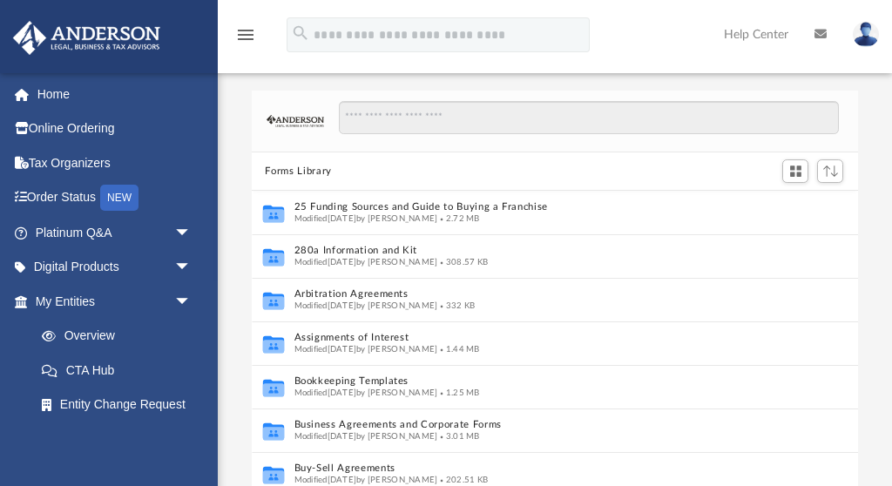
scroll to position [395, 606]
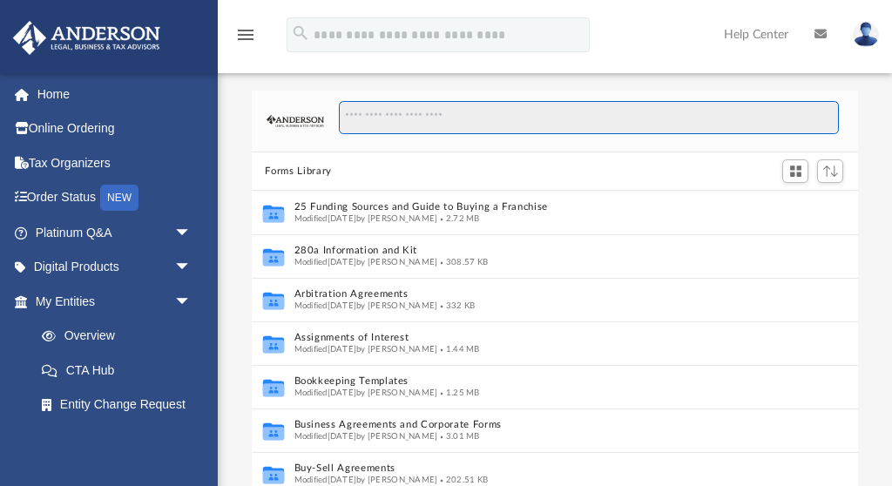
click at [421, 113] on input "Search files and folders" at bounding box center [589, 117] width 500 height 33
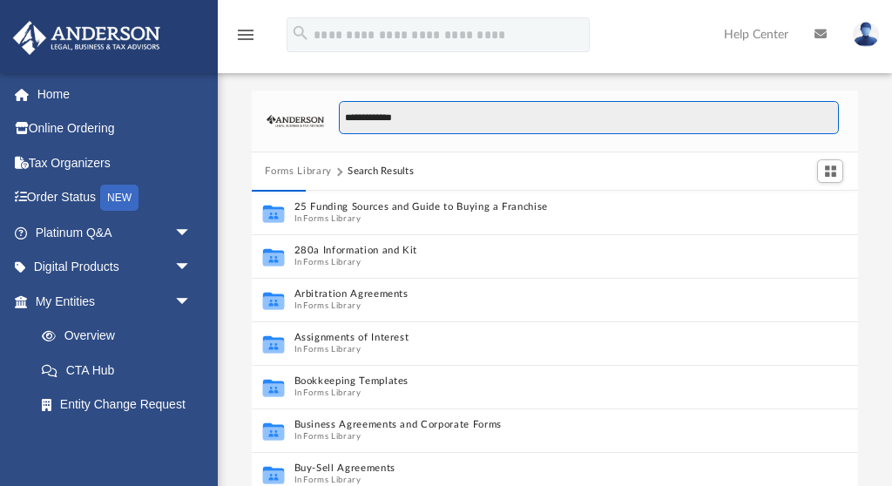
type input "**********"
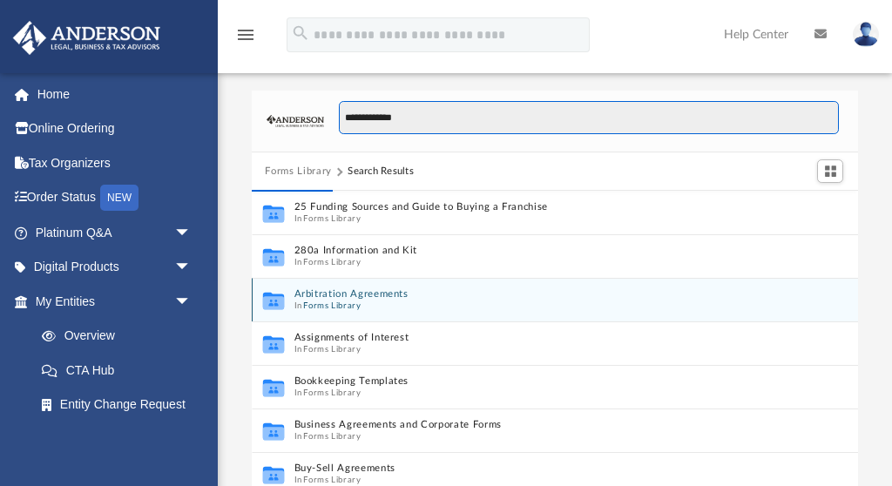
scroll to position [1, 1]
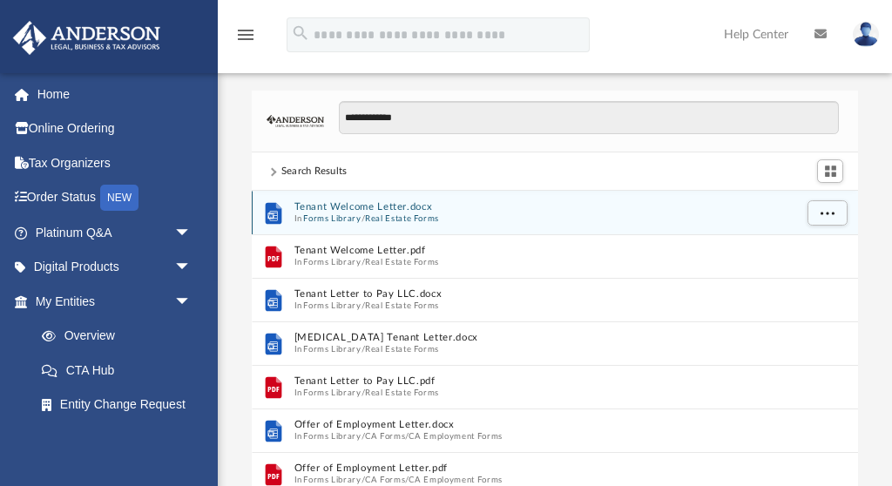
click at [347, 205] on button "Tenant Welcome Letter.docx" at bounding box center [542, 207] width 499 height 11
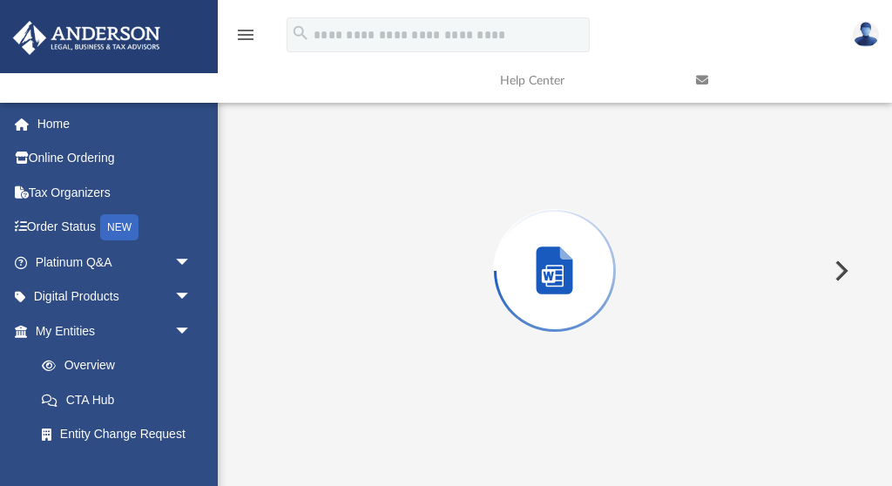
scroll to position [99, 0]
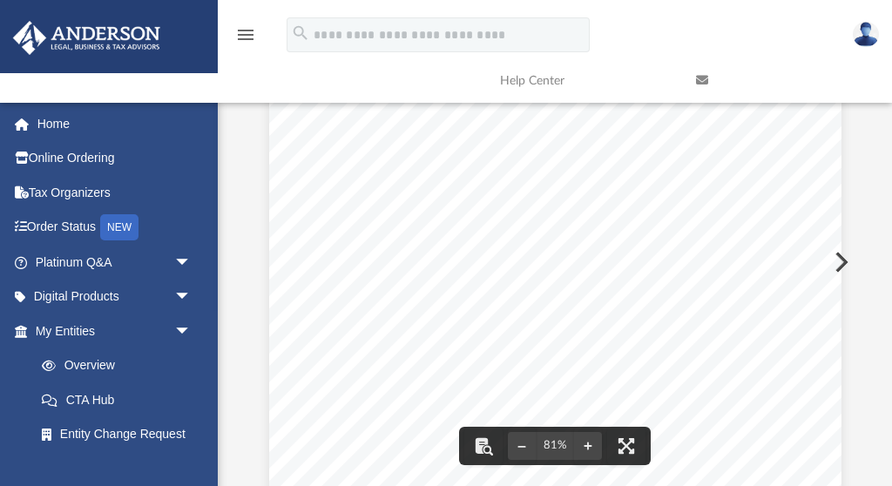
click at [424, 128] on div "TENANT WELCOME LETTER Welcome to your new home! Your new address will be: We ha…" at bounding box center [555, 420] width 572 height 740
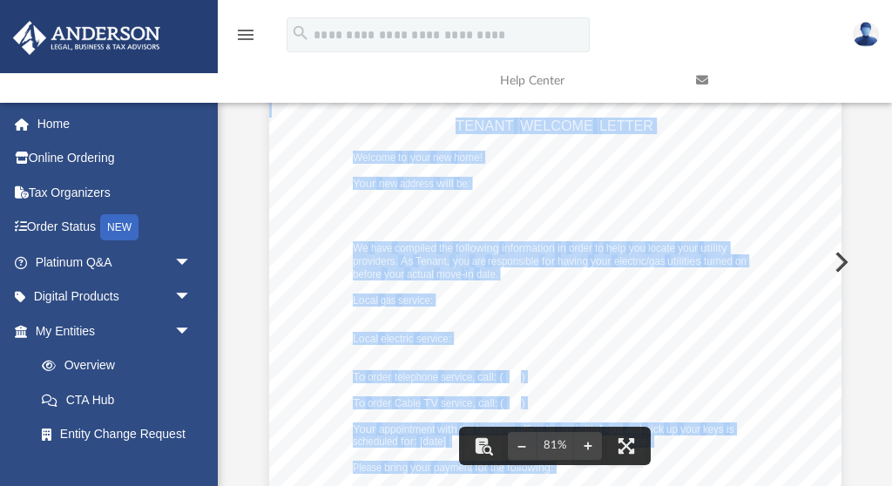
drag, startPoint x: 457, startPoint y: 118, endPoint x: 663, endPoint y: 465, distance: 404.1
click at [663, 465] on div "TENANT WELCOME LETTER Welcome to your new home! Your new address will be: We ha…" at bounding box center [555, 420] width 572 height 740
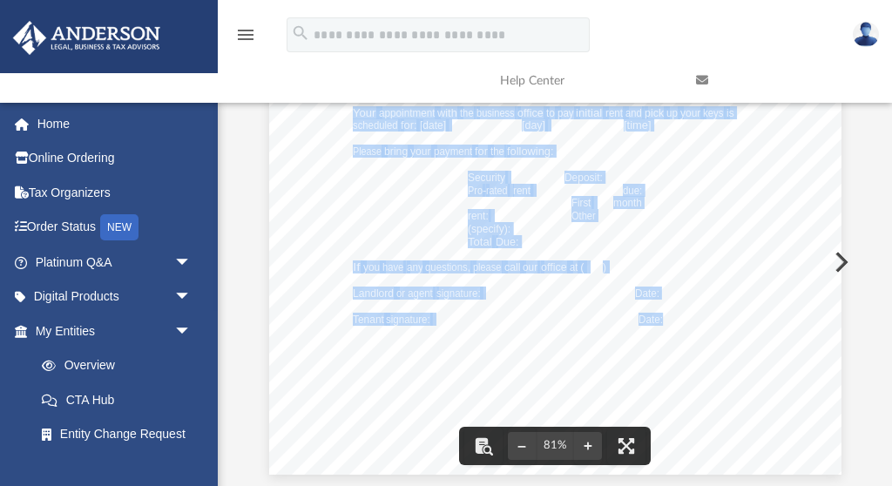
scroll to position [0, 0]
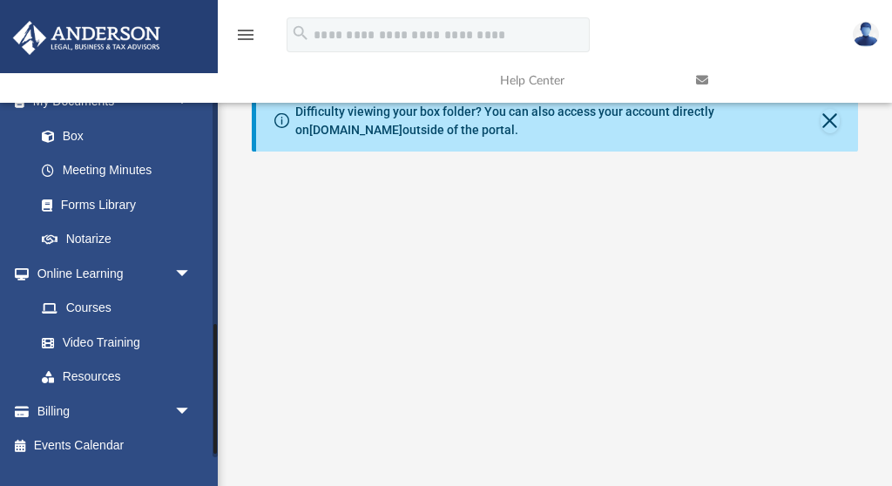
scroll to position [601, 0]
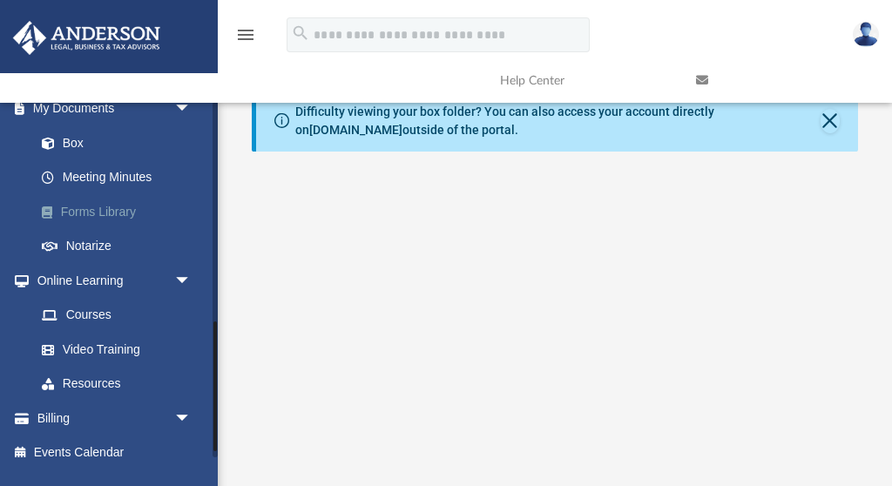
click at [112, 207] on link "Forms Library" at bounding box center [120, 211] width 193 height 35
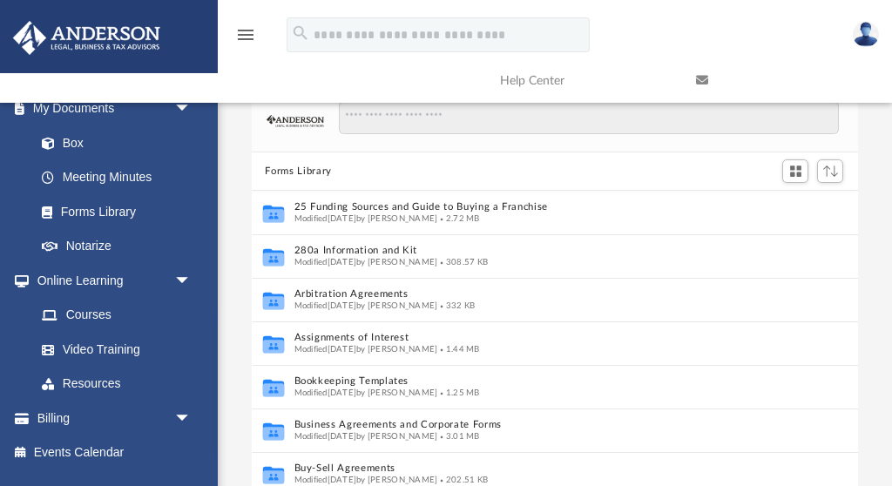
scroll to position [395, 606]
click at [428, 124] on input "Search files and folders" at bounding box center [589, 117] width 500 height 33
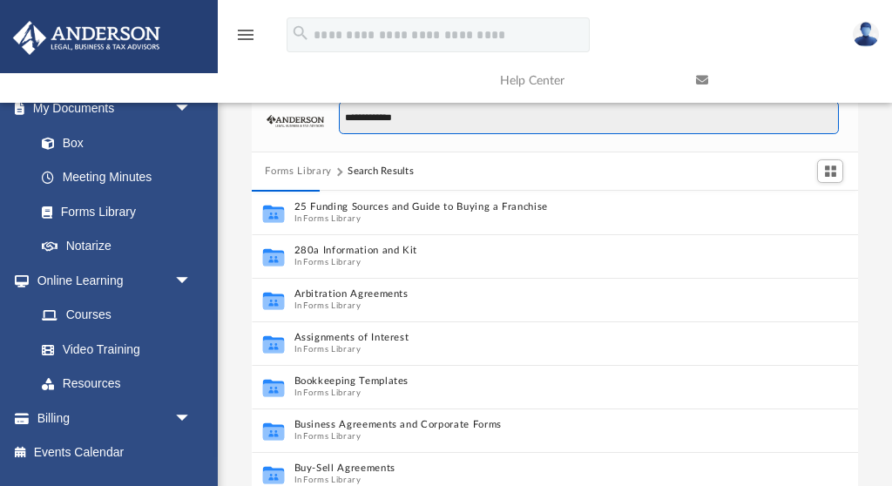
type input "**********"
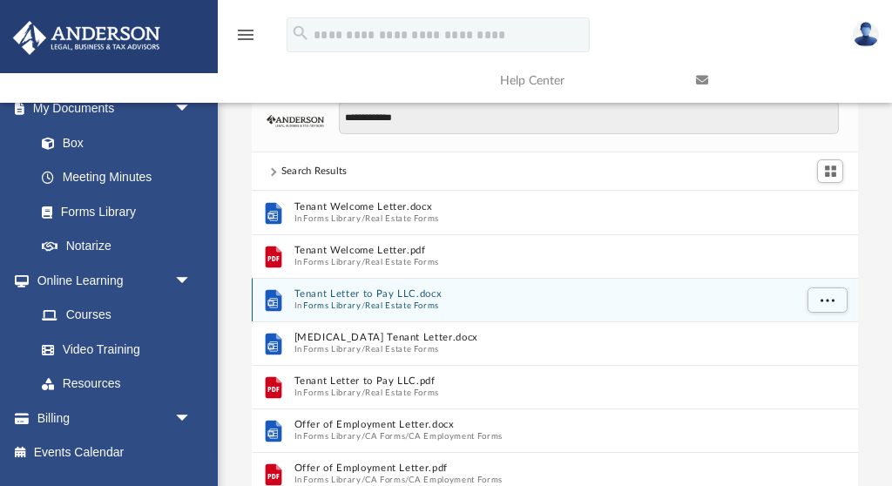
click at [348, 293] on button "Tenant Letter to Pay LLC.docx" at bounding box center [542, 294] width 499 height 11
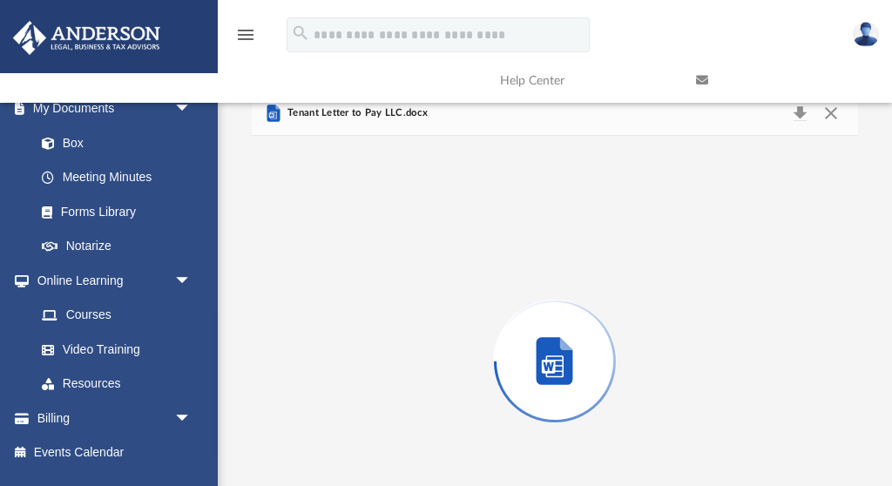
scroll to position [99, 0]
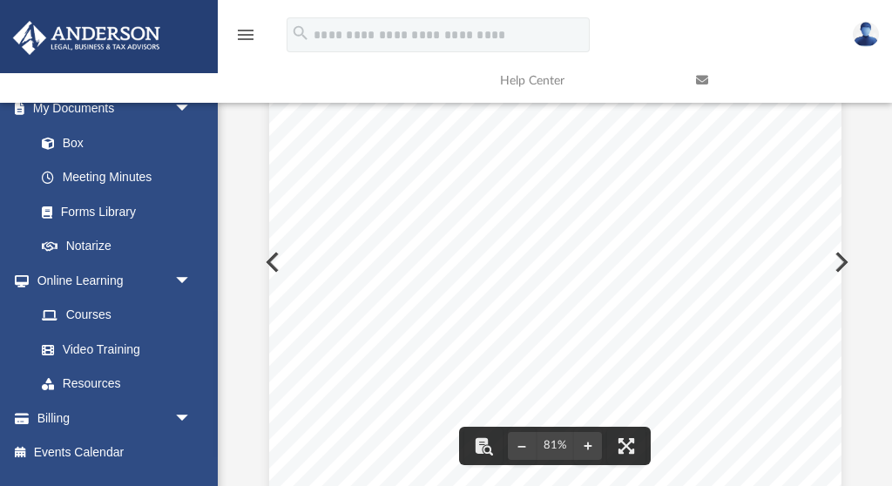
drag, startPoint x: 342, startPoint y: 126, endPoint x: 653, endPoint y: 371, distance: 395.6
click at [673, 383] on div ", 20 Re: New Owner Dear ; This letter is to inform you that ownership of the pr…" at bounding box center [555, 420] width 572 height 740
drag, startPoint x: 346, startPoint y: 137, endPoint x: 437, endPoint y: 310, distance: 195.9
click at [471, 357] on div ", 20 Re: New Owner Dear ; This letter is to inform you that ownership of the pr…" at bounding box center [555, 420] width 572 height 740
click at [386, 261] on div ", 20 Re: New Owner Dear ; This letter is to inform you that ownership of the pr…" at bounding box center [555, 420] width 572 height 740
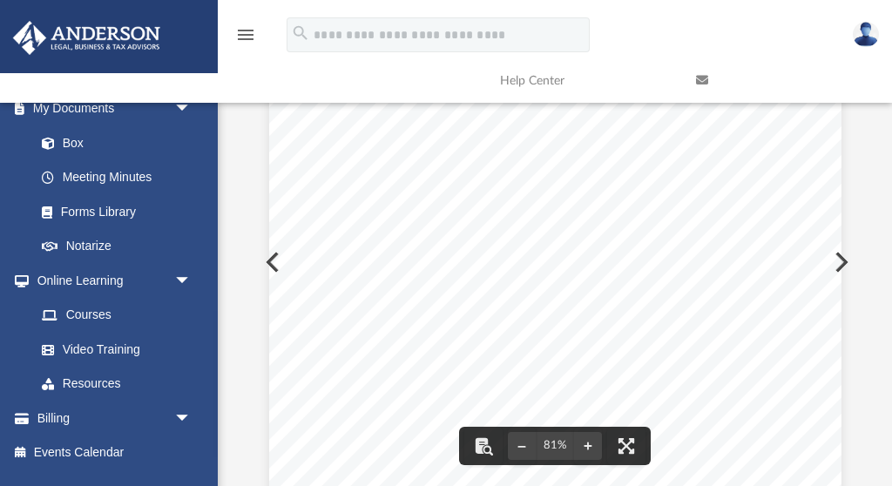
click at [386, 261] on div ", 20 Re: New Owner Dear ; This letter is to inform you that ownership of the pr…" at bounding box center [555, 420] width 572 height 740
drag, startPoint x: 349, startPoint y: 148, endPoint x: 352, endPoint y: 298, distance: 149.8
click at [352, 298] on div ", 20 Re: New Owner Dear ; This letter is to inform you that ownership of the pr…" at bounding box center [555, 420] width 572 height 740
drag, startPoint x: 583, startPoint y: 393, endPoint x: 379, endPoint y: 94, distance: 362.0
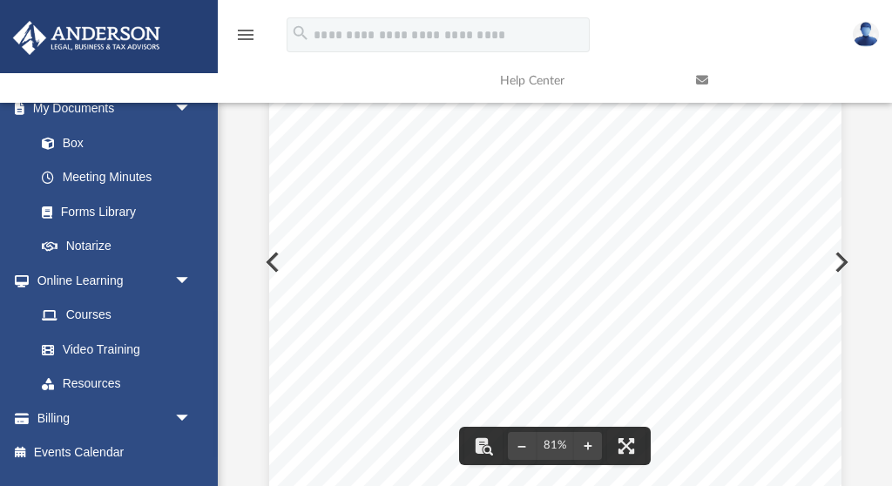
click at [379, 94] on div "menu search Site Menu add [EMAIL_ADDRESS][DOMAIN_NAME] My Profile Reset Passwor…" at bounding box center [446, 212] width 892 height 622
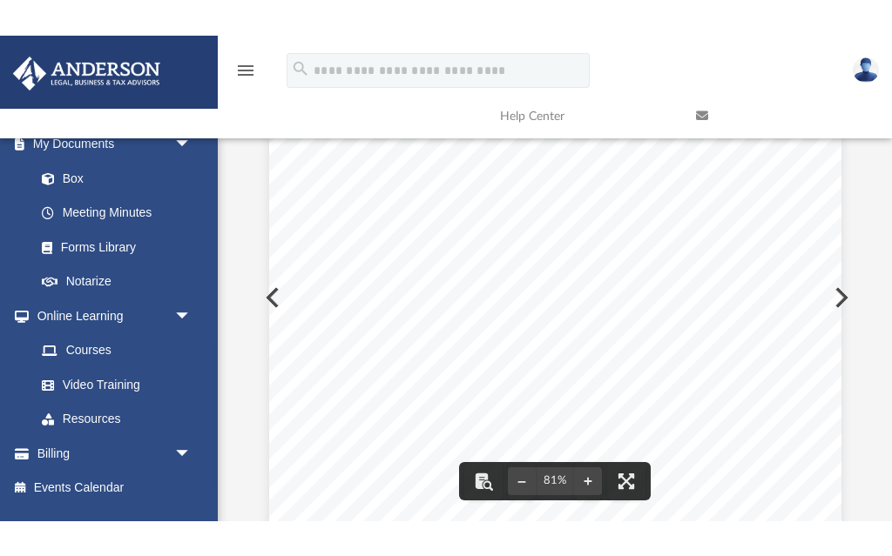
scroll to position [0, 0]
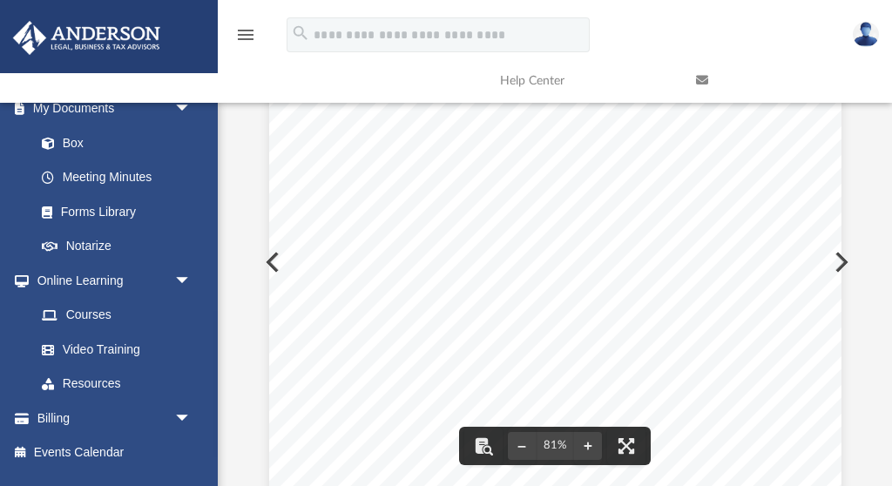
click at [484, 148] on div ", 20 Re: New Owner Dear ; This letter is to inform you that ownership of the pr…" at bounding box center [555, 420] width 572 height 740
click at [387, 262] on div ", 20 Re: New Owner Dear ; This letter is to inform you that ownership of the pr…" at bounding box center [555, 420] width 572 height 740
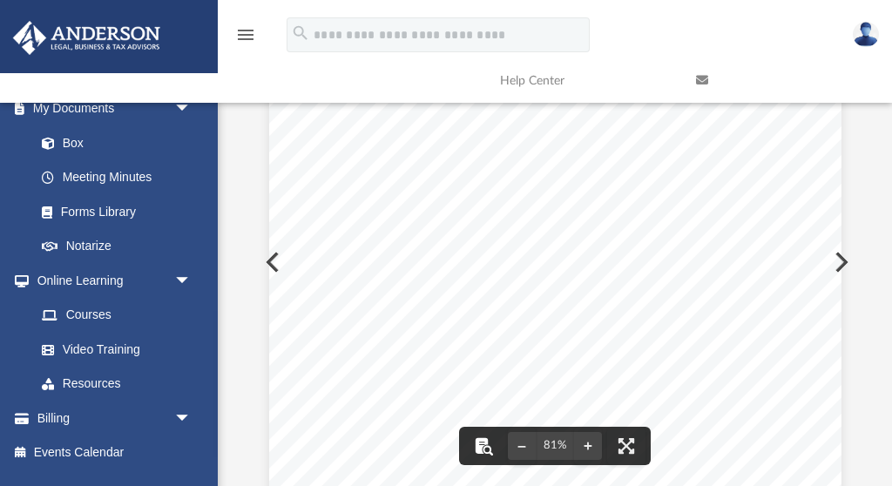
click at [487, 445] on button "File preview" at bounding box center [483, 446] width 38 height 38
click at [430, 335] on span "person" at bounding box center [429, 330] width 30 height 11
click at [629, 446] on button "File preview" at bounding box center [626, 446] width 38 height 38
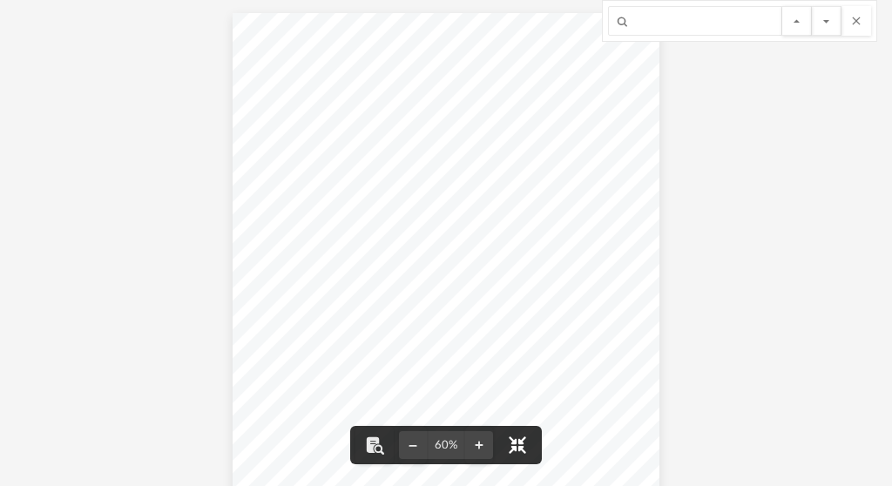
scroll to position [601, 0]
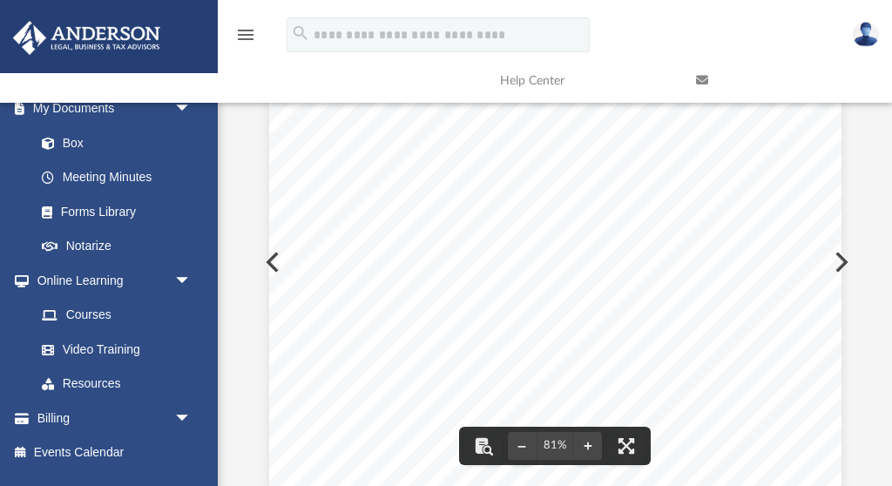
drag, startPoint x: 354, startPoint y: 144, endPoint x: 381, endPoint y: 280, distance: 138.7
click at [381, 280] on div ", 20 Re: New Owner Dear ; This letter is to inform you that ownership of the pr…" at bounding box center [555, 420] width 572 height 740
click at [247, 33] on icon "menu" at bounding box center [245, 34] width 21 height 21
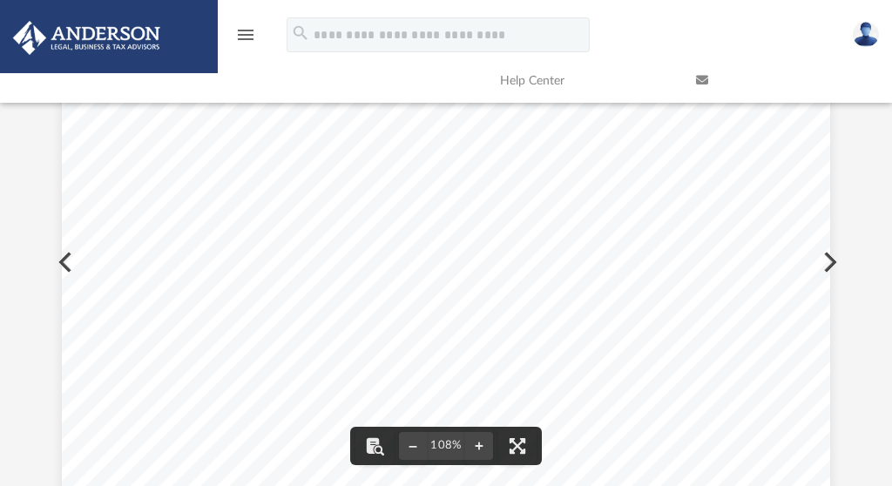
scroll to position [91, 0]
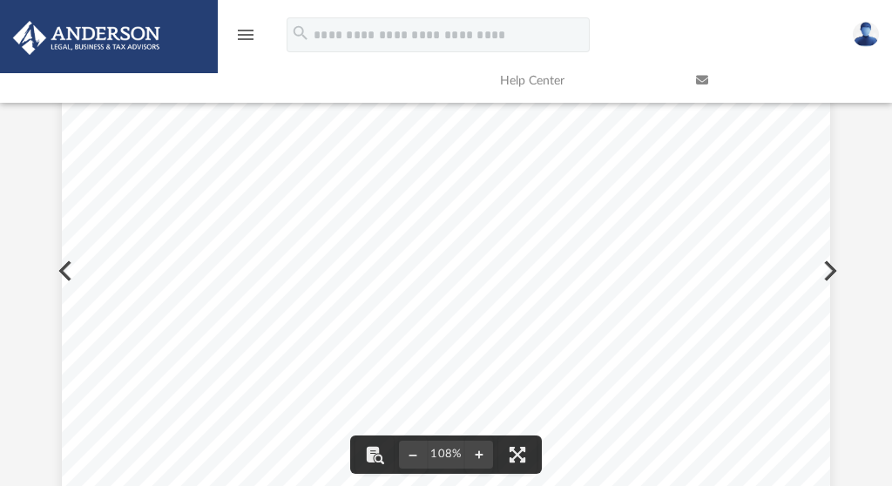
drag, startPoint x: 179, startPoint y: 176, endPoint x: 197, endPoint y: 294, distance: 119.7
drag, startPoint x: 177, startPoint y: 179, endPoint x: 281, endPoint y: 212, distance: 109.3
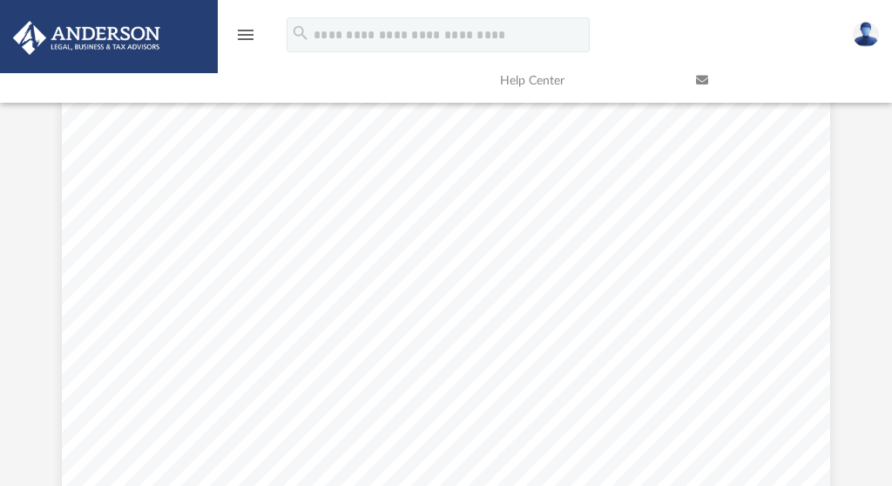
scroll to position [0, 0]
click at [185, 116] on span "Tenant Letter to Pay LLC.docx" at bounding box center [149, 113] width 144 height 16
click at [760, 113] on link at bounding box center [781, 80] width 196 height 69
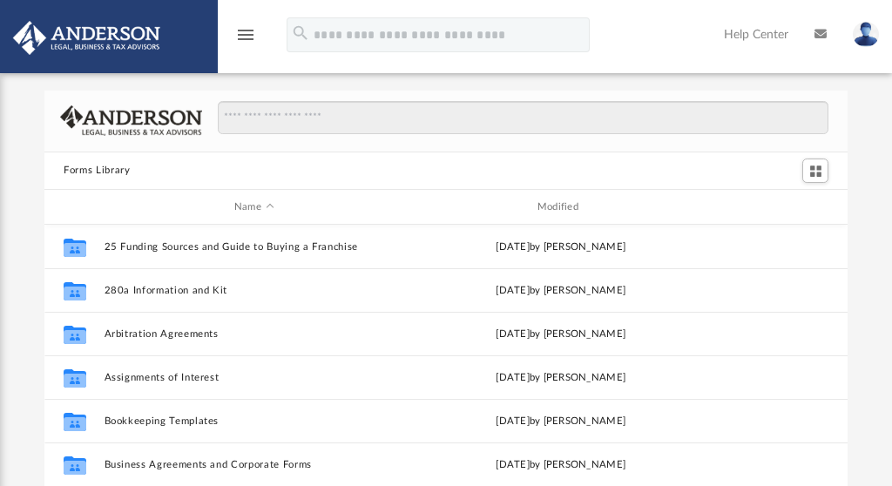
scroll to position [395, 802]
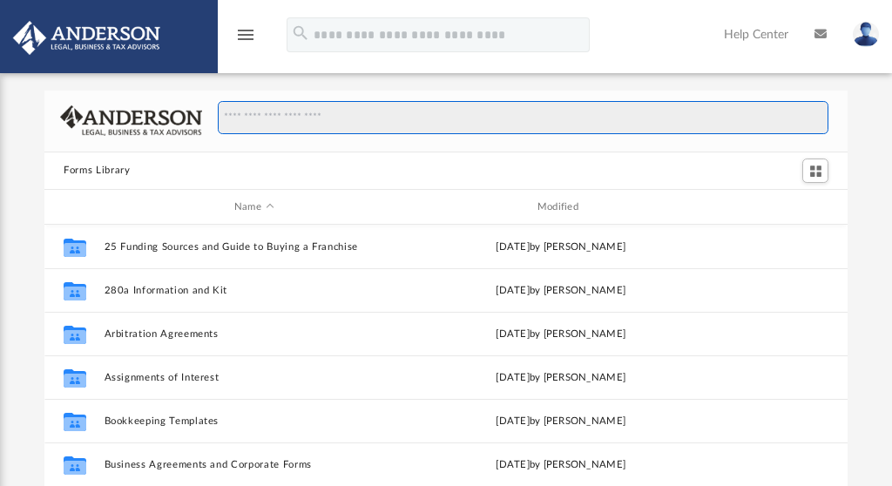
click at [293, 121] on input "Search files and folders" at bounding box center [523, 117] width 610 height 33
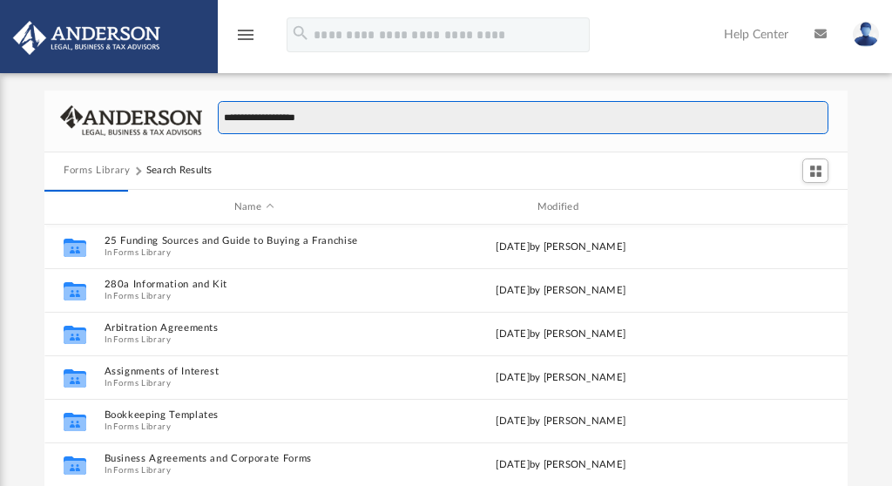
type input "**********"
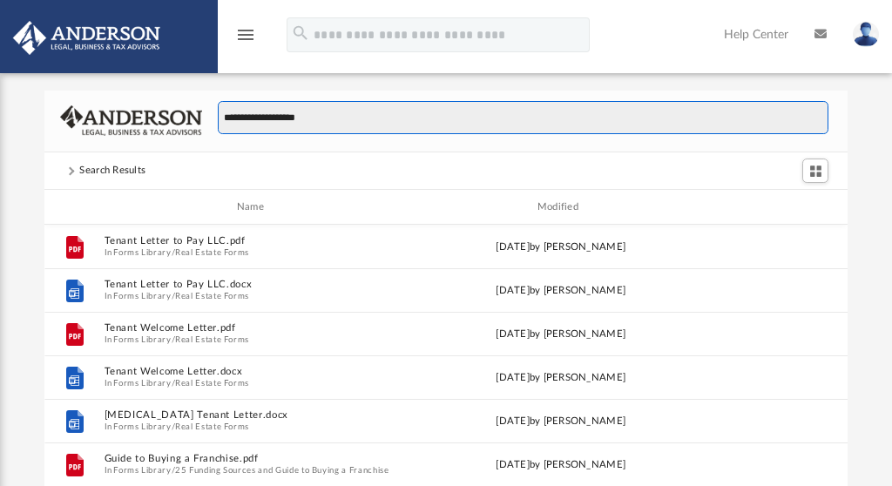
scroll to position [1, 1]
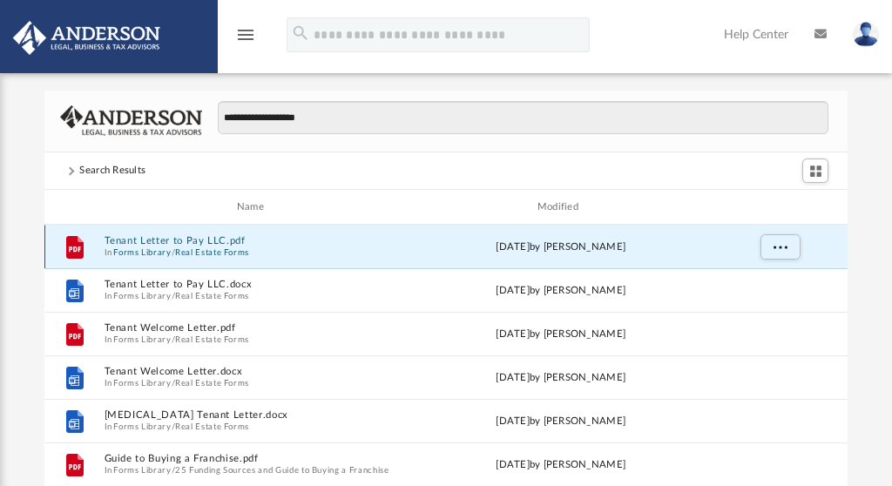
click at [144, 241] on button "Tenant Letter to Pay LLC.pdf" at bounding box center [254, 241] width 300 height 11
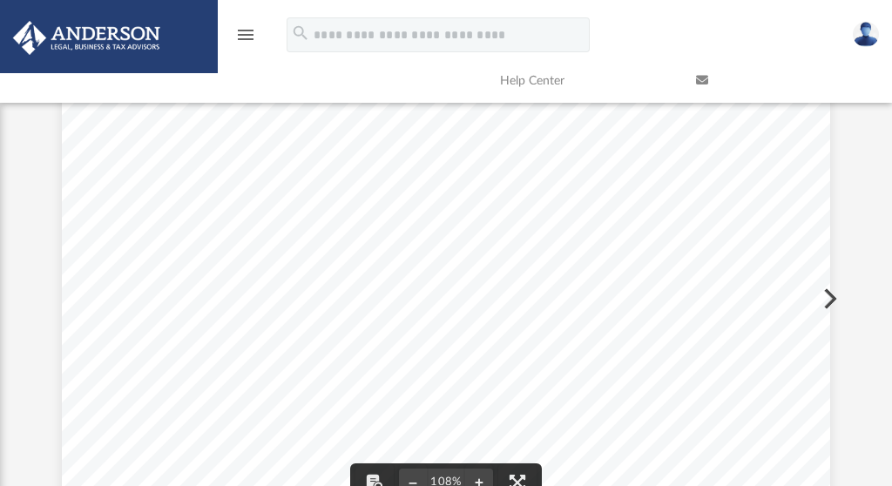
scroll to position [0, 0]
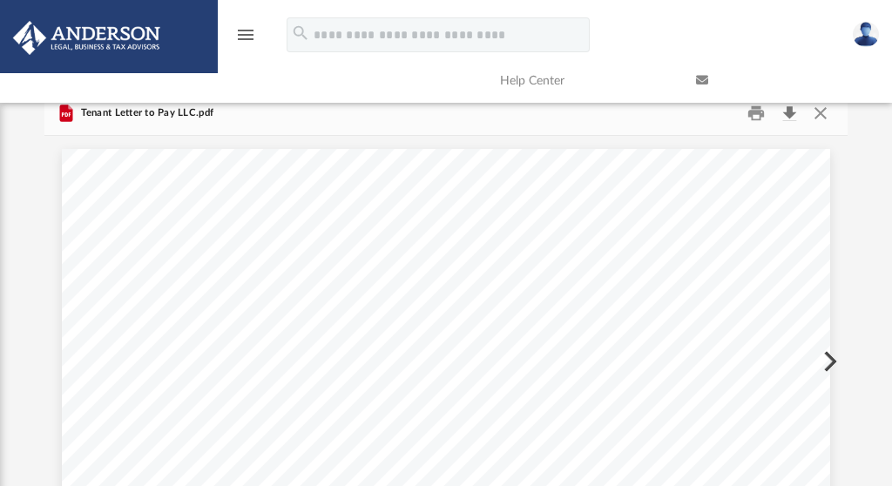
click at [788, 115] on button "Download" at bounding box center [788, 112] width 31 height 27
